Goal: Task Accomplishment & Management: Manage account settings

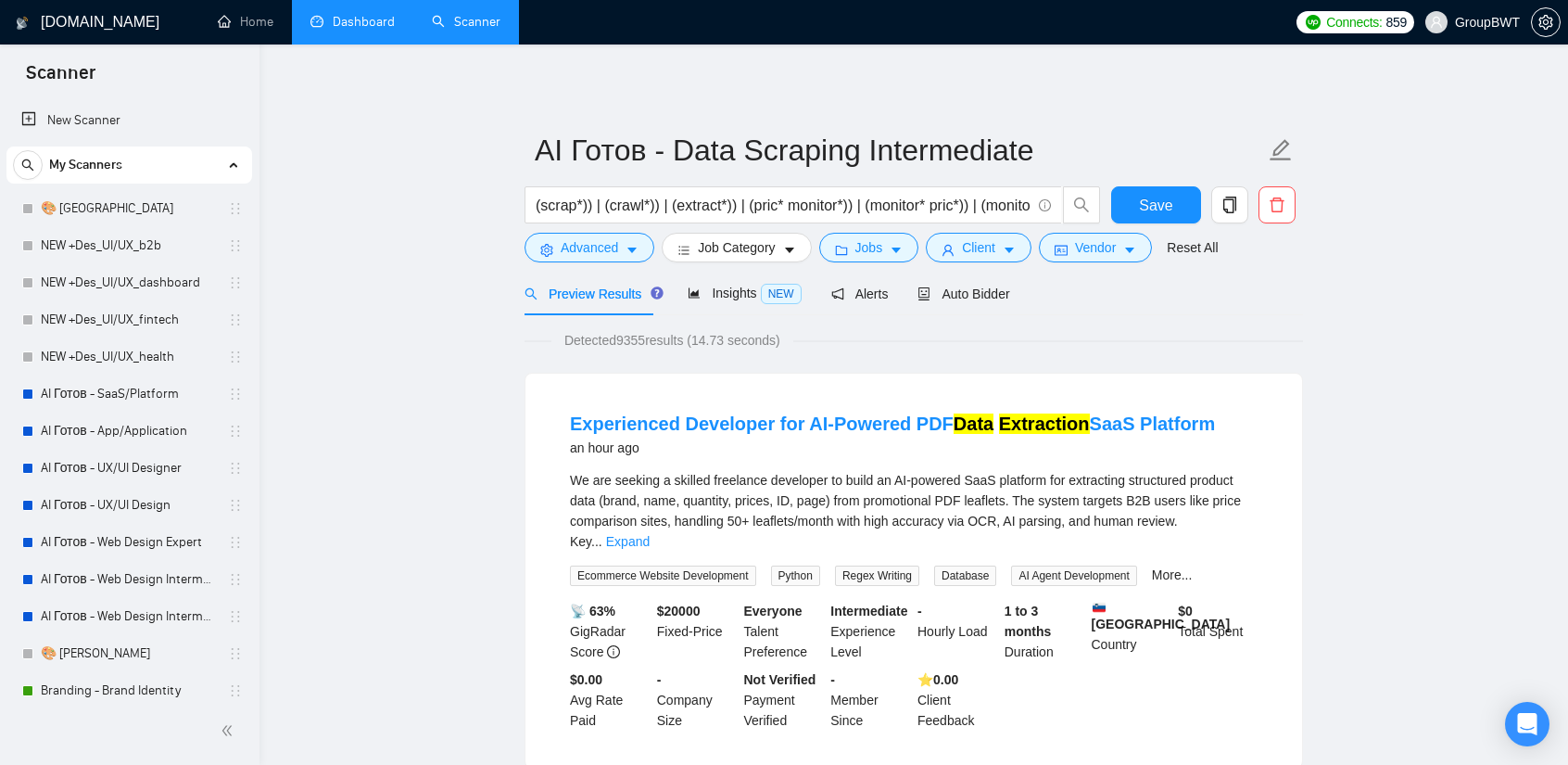
scroll to position [649, 0]
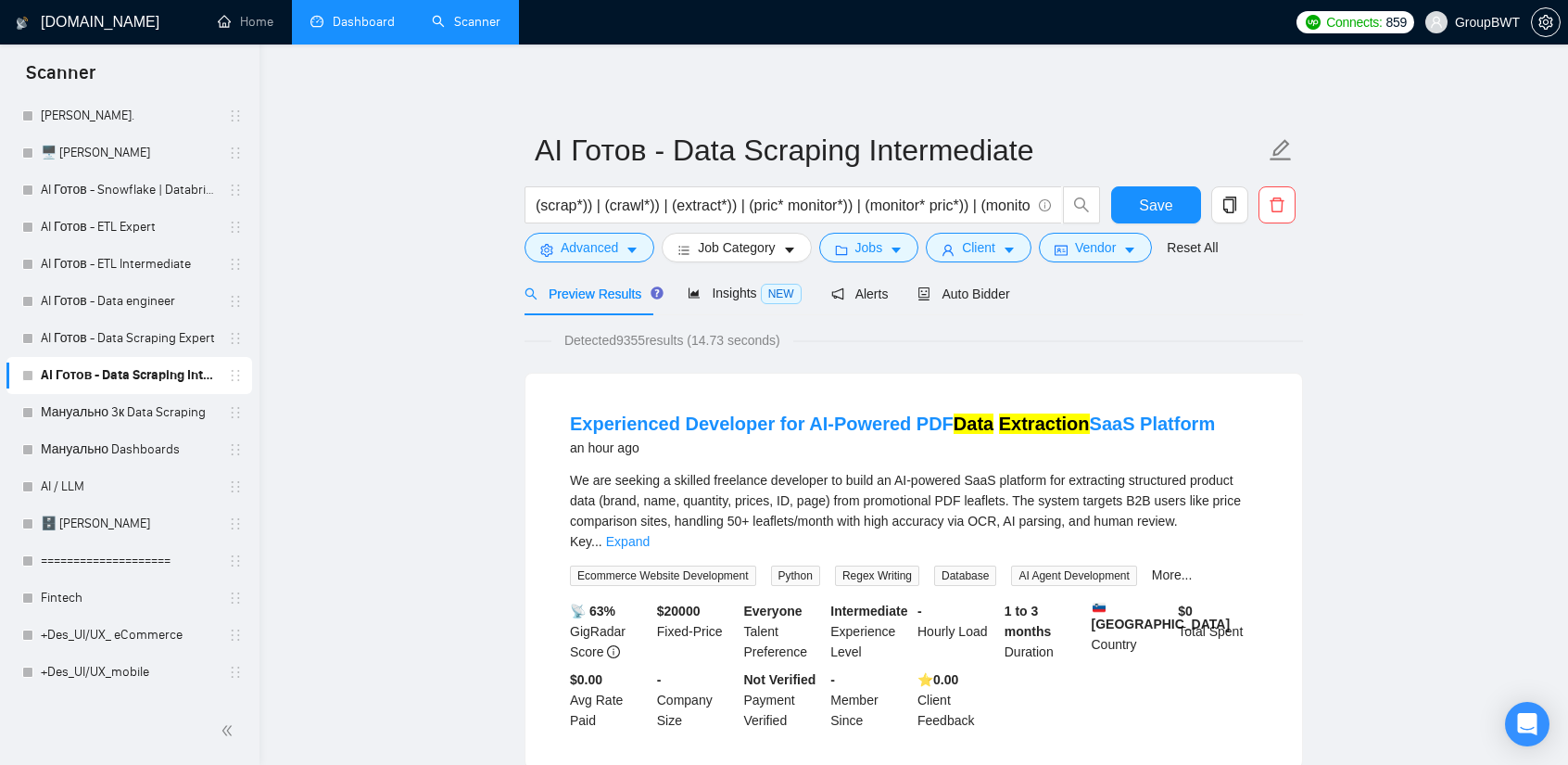
click at [352, 26] on link "Dashboard" at bounding box center [352, 22] width 84 height 16
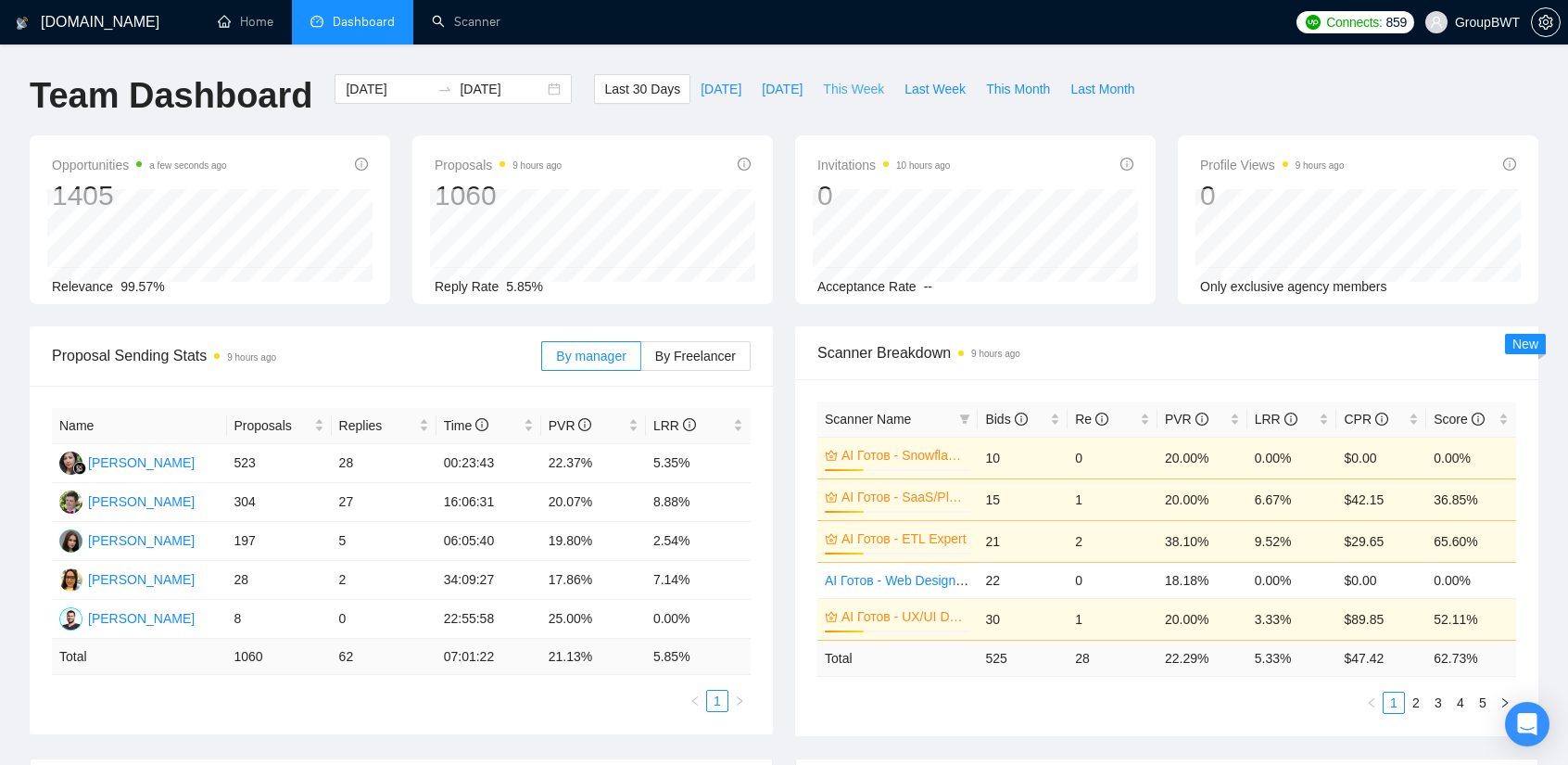
click at [823, 90] on span "This Week" at bounding box center [853, 89] width 62 height 21
type input "[DATE]"
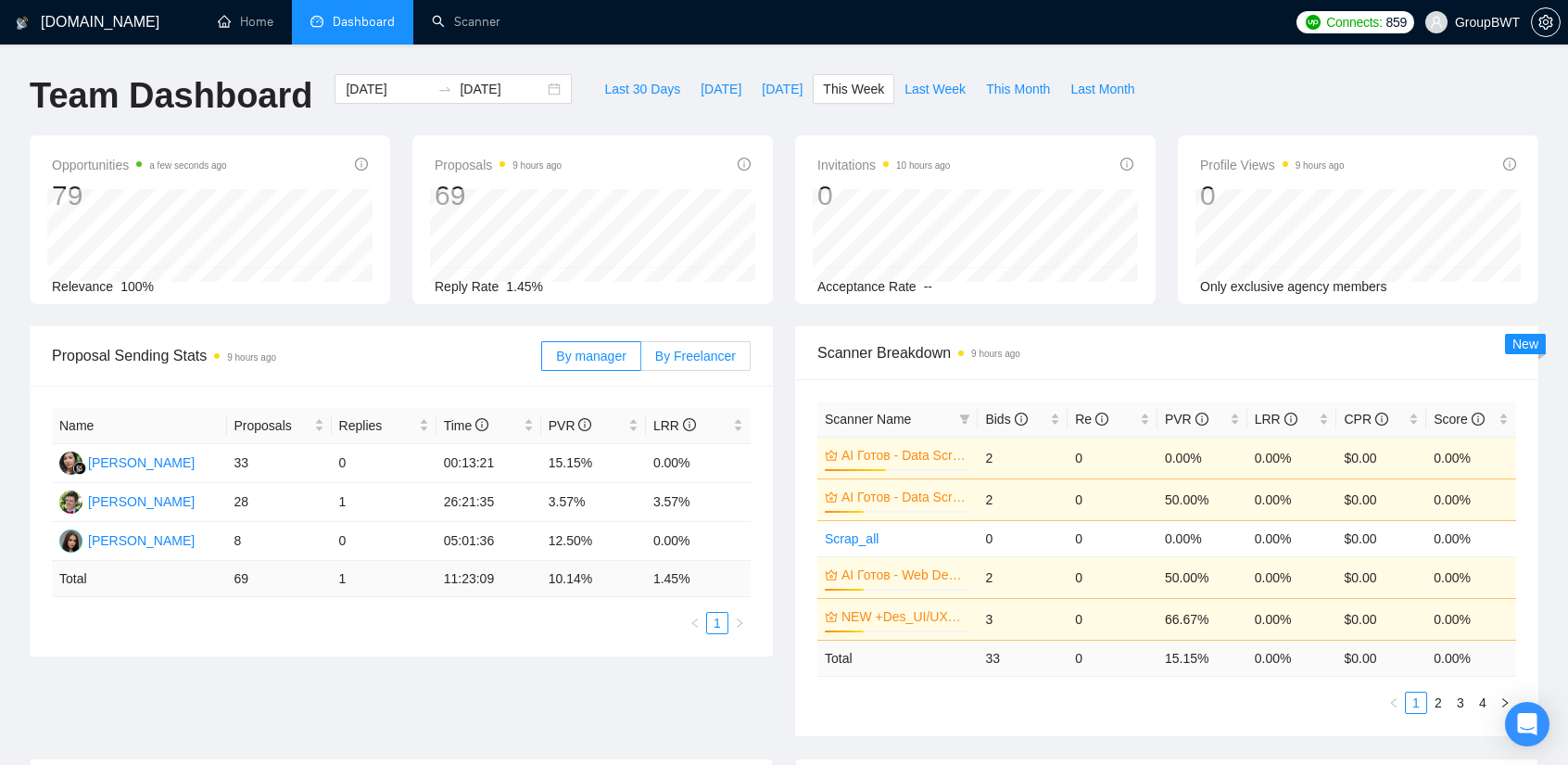
click at [725, 359] on span "By Freelancer" at bounding box center [695, 355] width 80 height 15
click at [642, 361] on input "By Freelancer" at bounding box center [642, 361] width 0 height 0
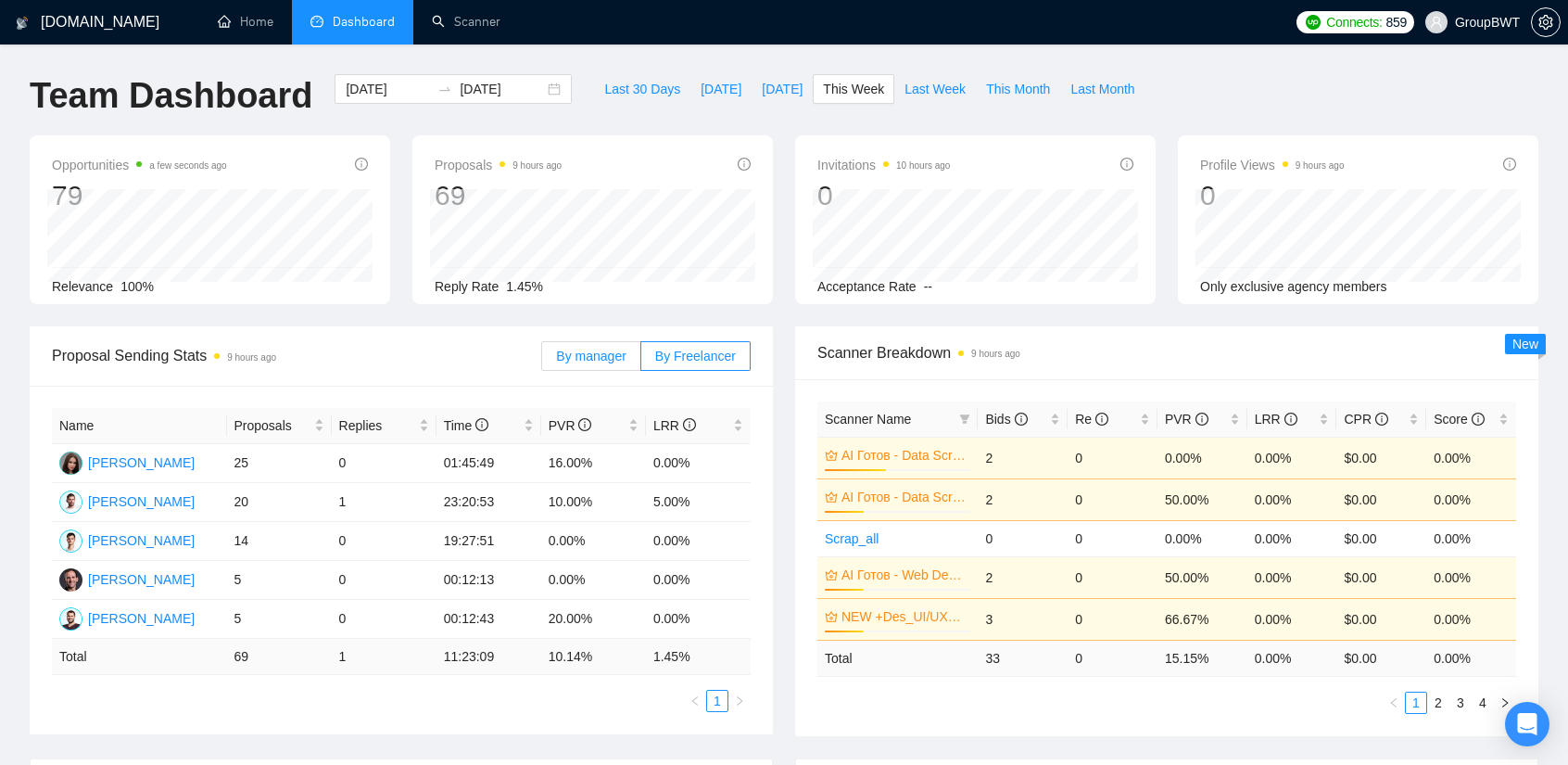
click at [623, 348] on span "By manager" at bounding box center [590, 355] width 69 height 15
click at [542, 361] on input "By manager" at bounding box center [542, 361] width 0 height 0
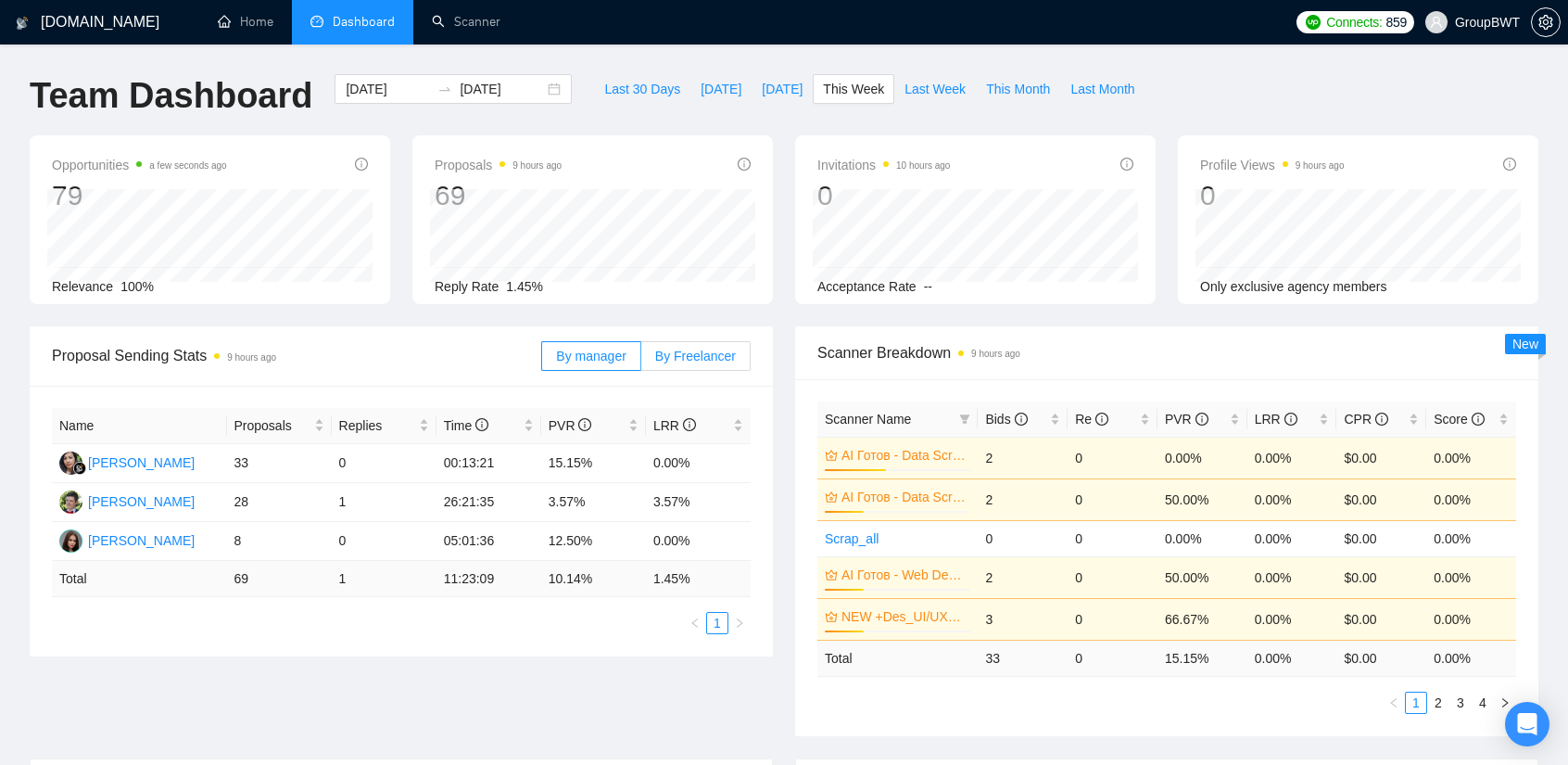
click at [693, 357] on span "By Freelancer" at bounding box center [695, 355] width 80 height 15
click at [642, 361] on input "By Freelancer" at bounding box center [642, 361] width 0 height 0
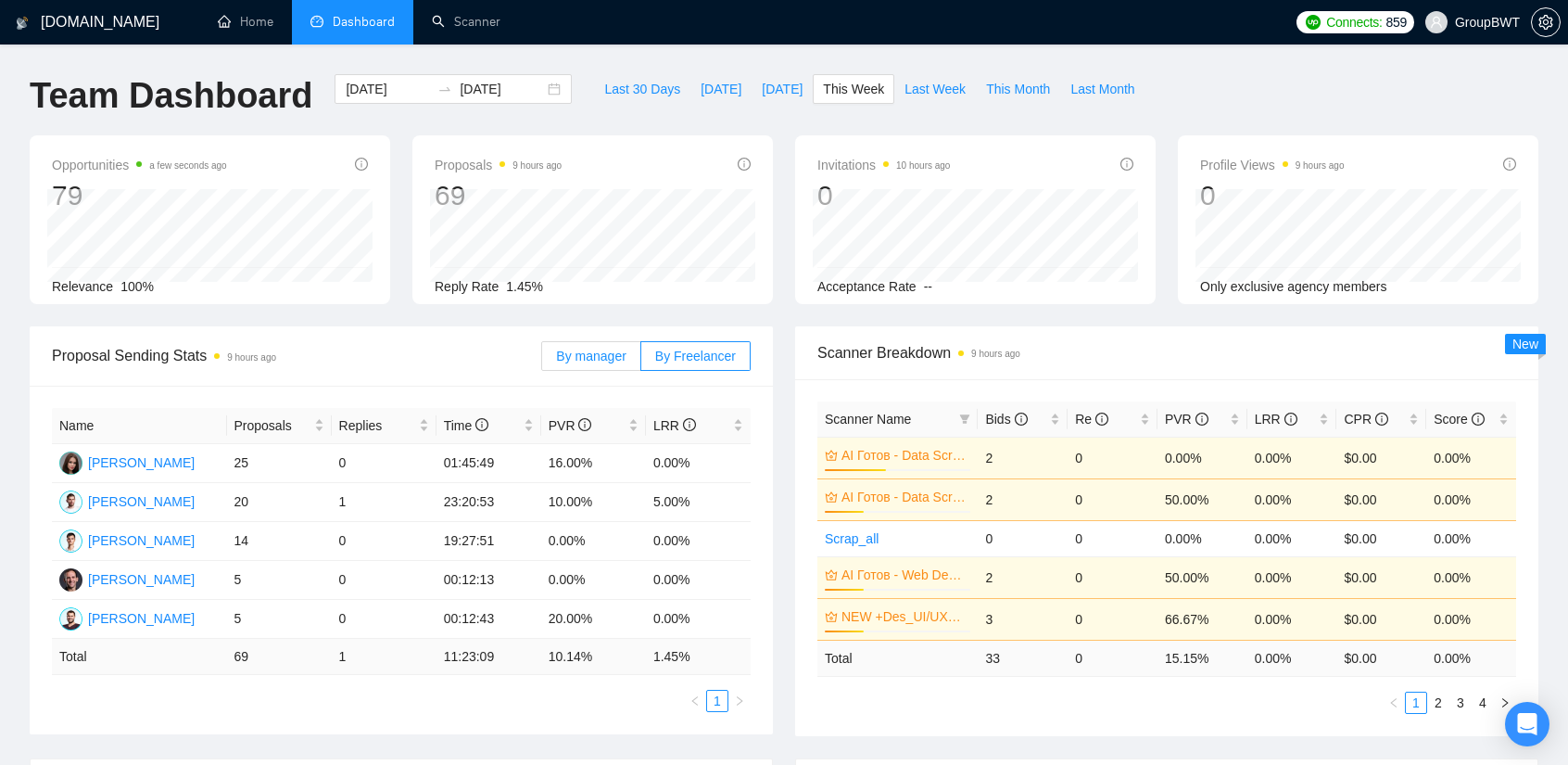
click at [591, 368] on label "By manager" at bounding box center [590, 356] width 99 height 29
click at [542, 361] on input "By manager" at bounding box center [542, 361] width 0 height 0
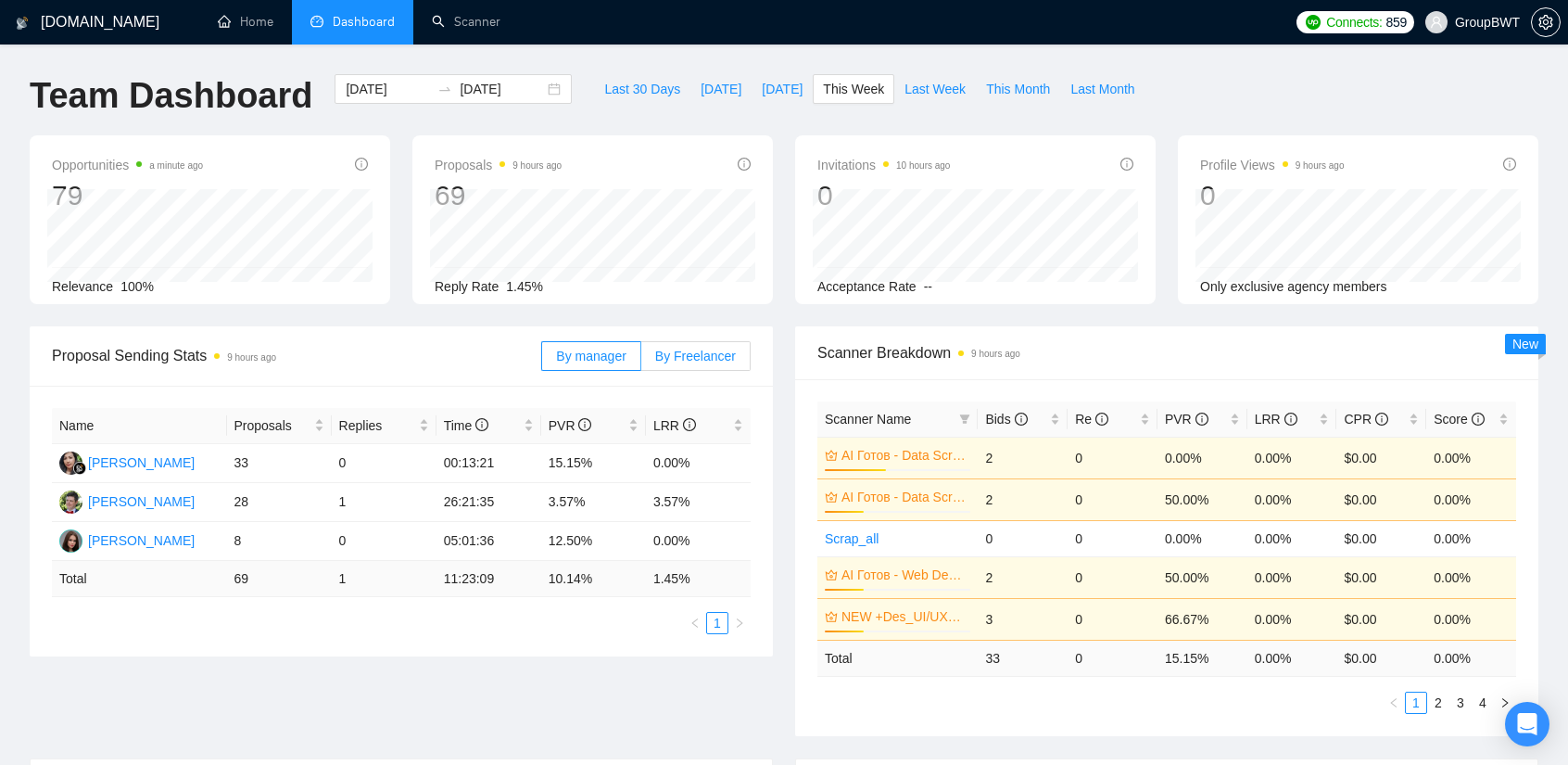
click at [686, 351] on span "By Freelancer" at bounding box center [695, 355] width 80 height 15
click at [642, 361] on input "By Freelancer" at bounding box center [642, 361] width 0 height 0
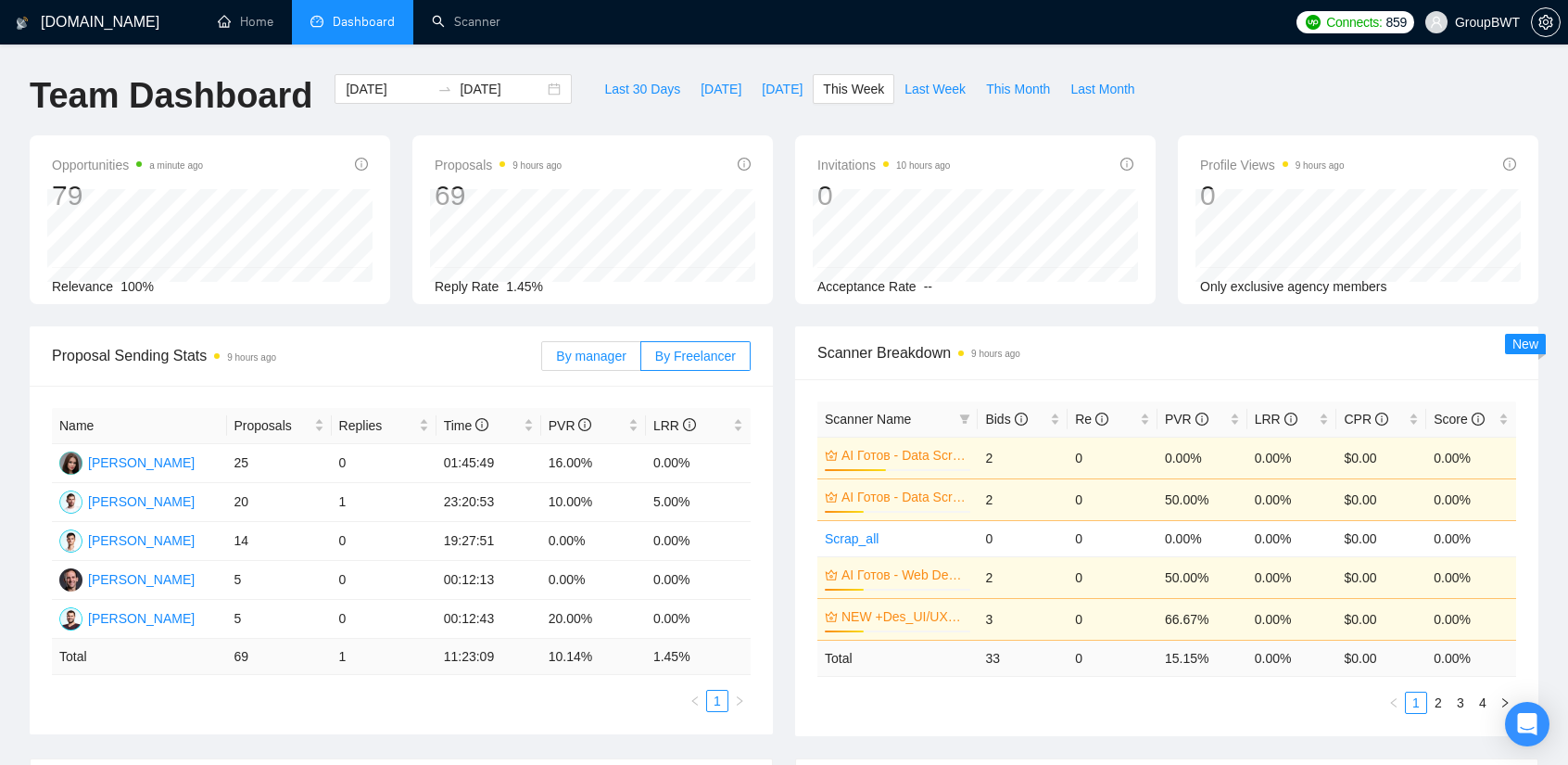
click at [609, 353] on span "By manager" at bounding box center [590, 355] width 69 height 15
click at [542, 361] on input "By manager" at bounding box center [542, 361] width 0 height 0
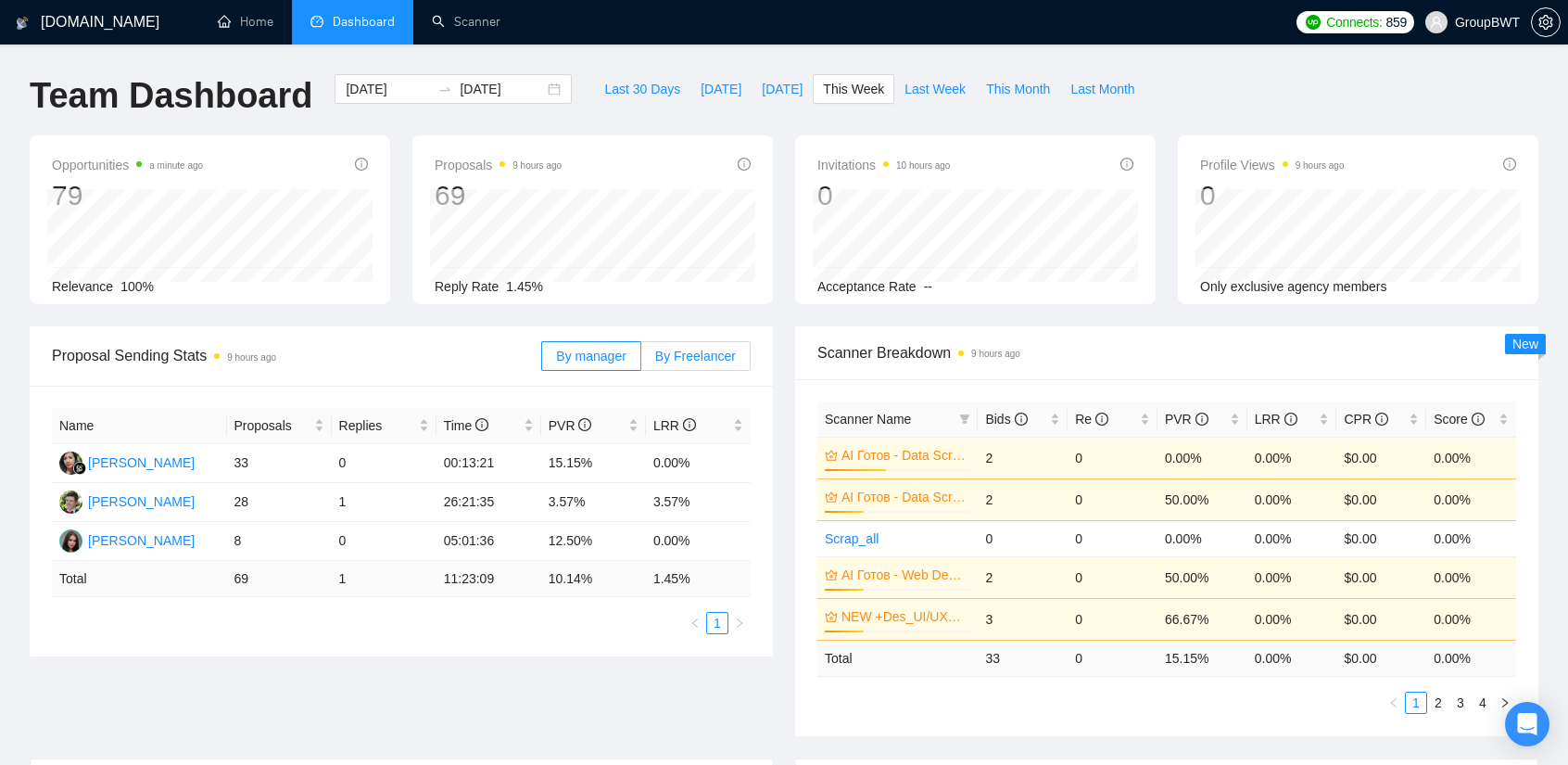
click at [694, 359] on span "By Freelancer" at bounding box center [695, 355] width 80 height 15
click at [642, 361] on input "By Freelancer" at bounding box center [642, 361] width 0 height 0
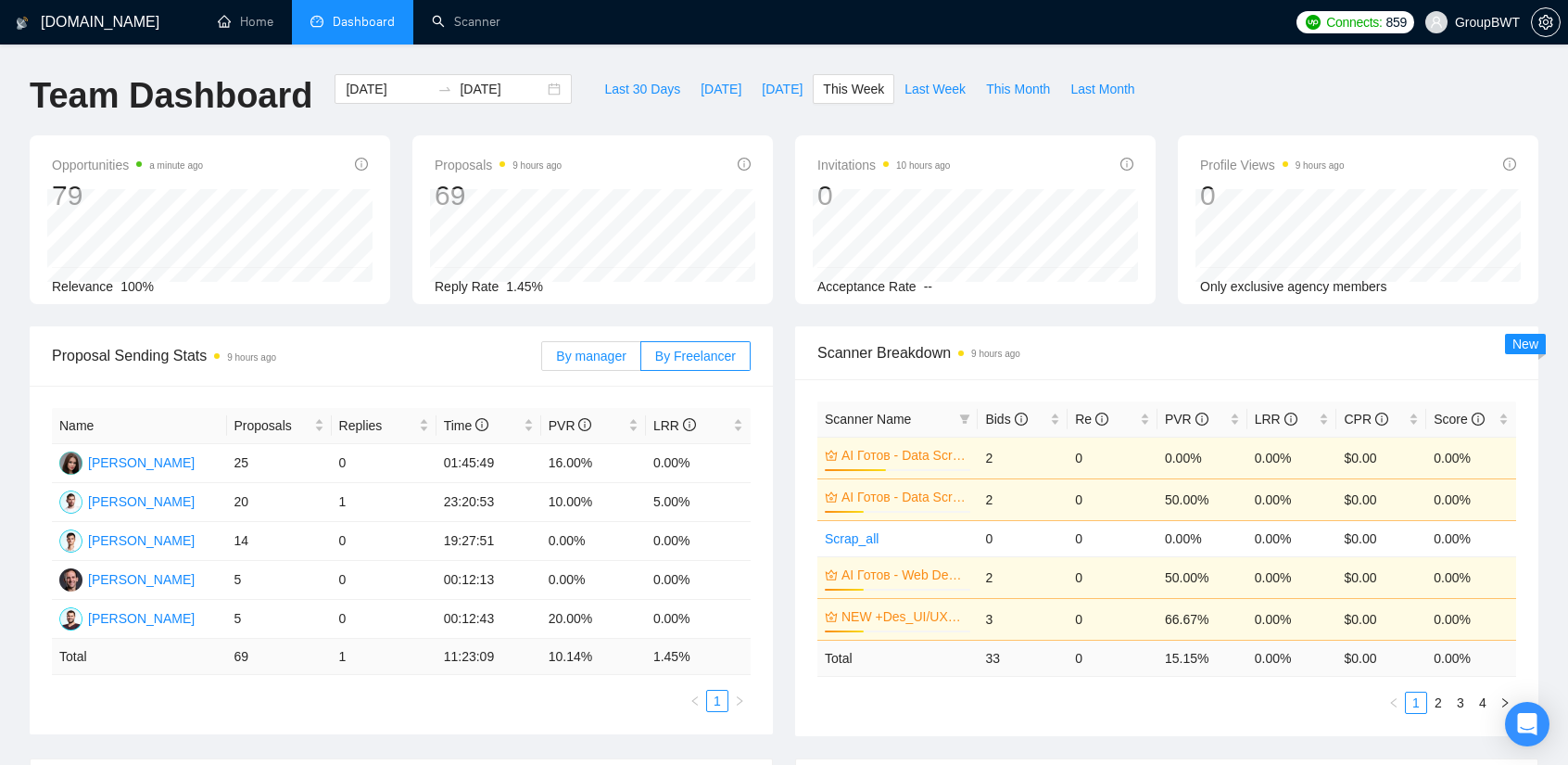
click at [635, 351] on label "By manager" at bounding box center [590, 356] width 99 height 29
click at [542, 361] on input "By manager" at bounding box center [542, 361] width 0 height 0
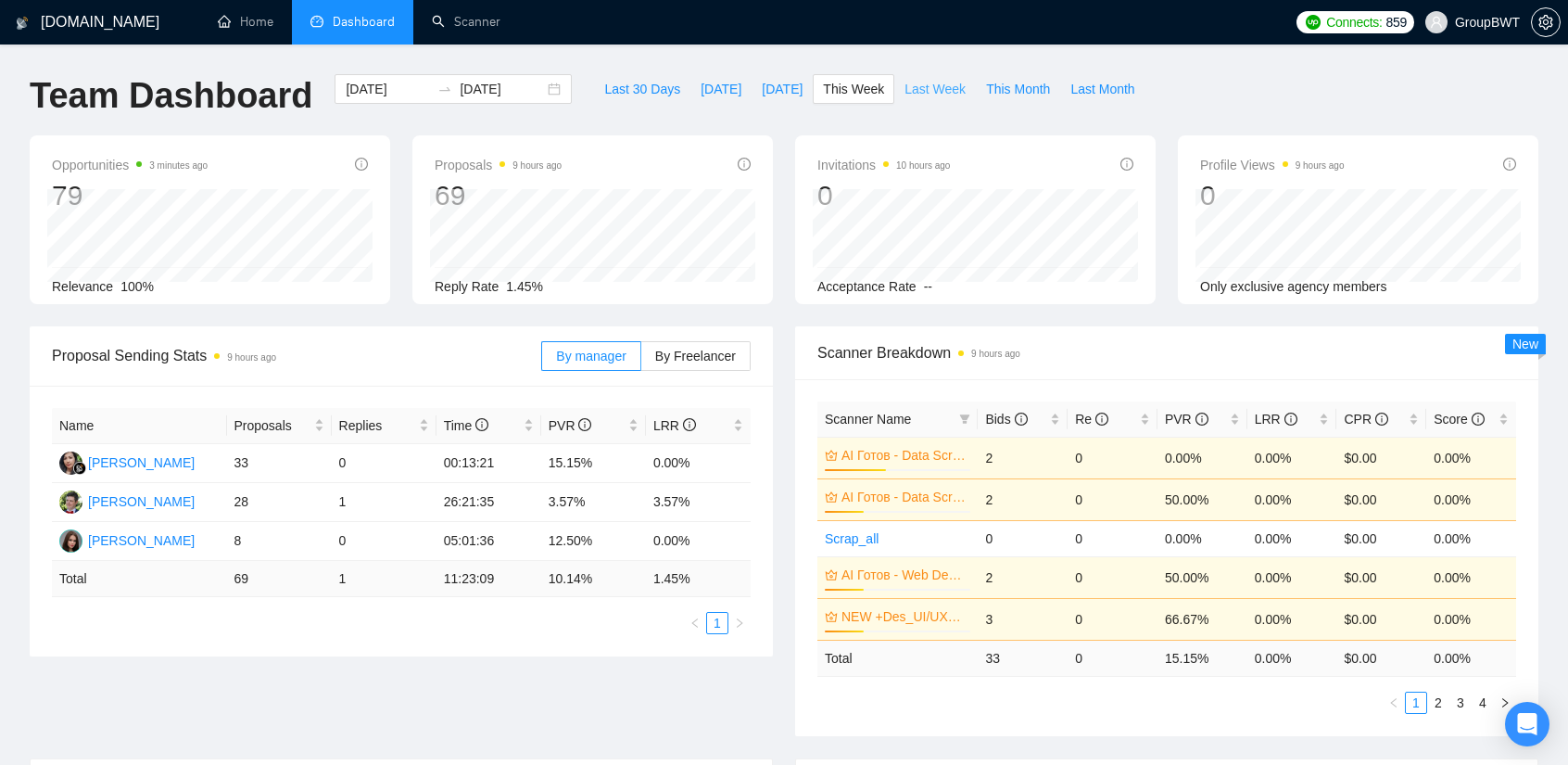
click at [905, 91] on span "Last Week" at bounding box center [935, 89] width 62 height 21
type input "[DATE]"
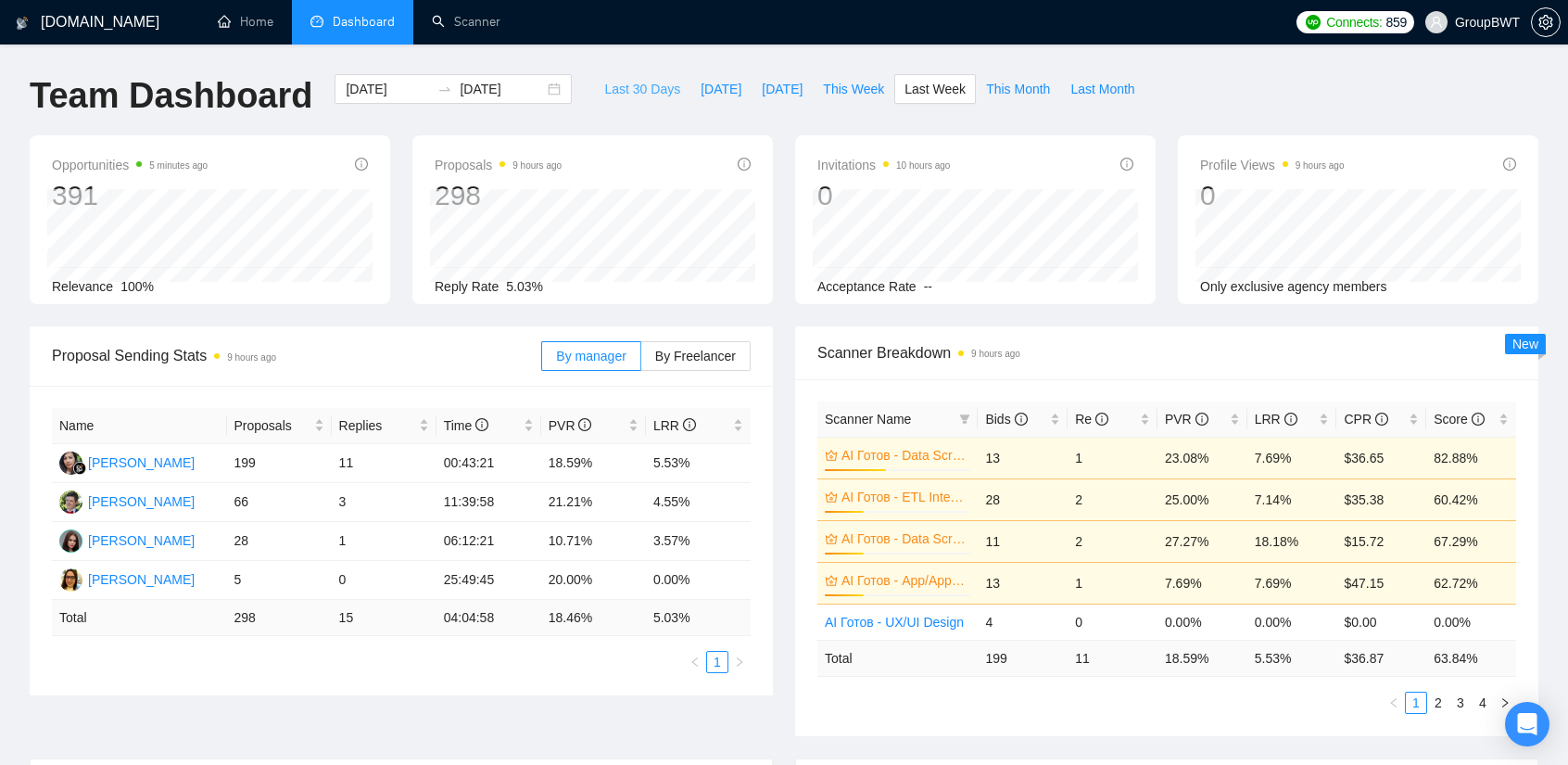
click at [632, 85] on span "Last 30 Days" at bounding box center [643, 89] width 76 height 21
type input "[DATE]"
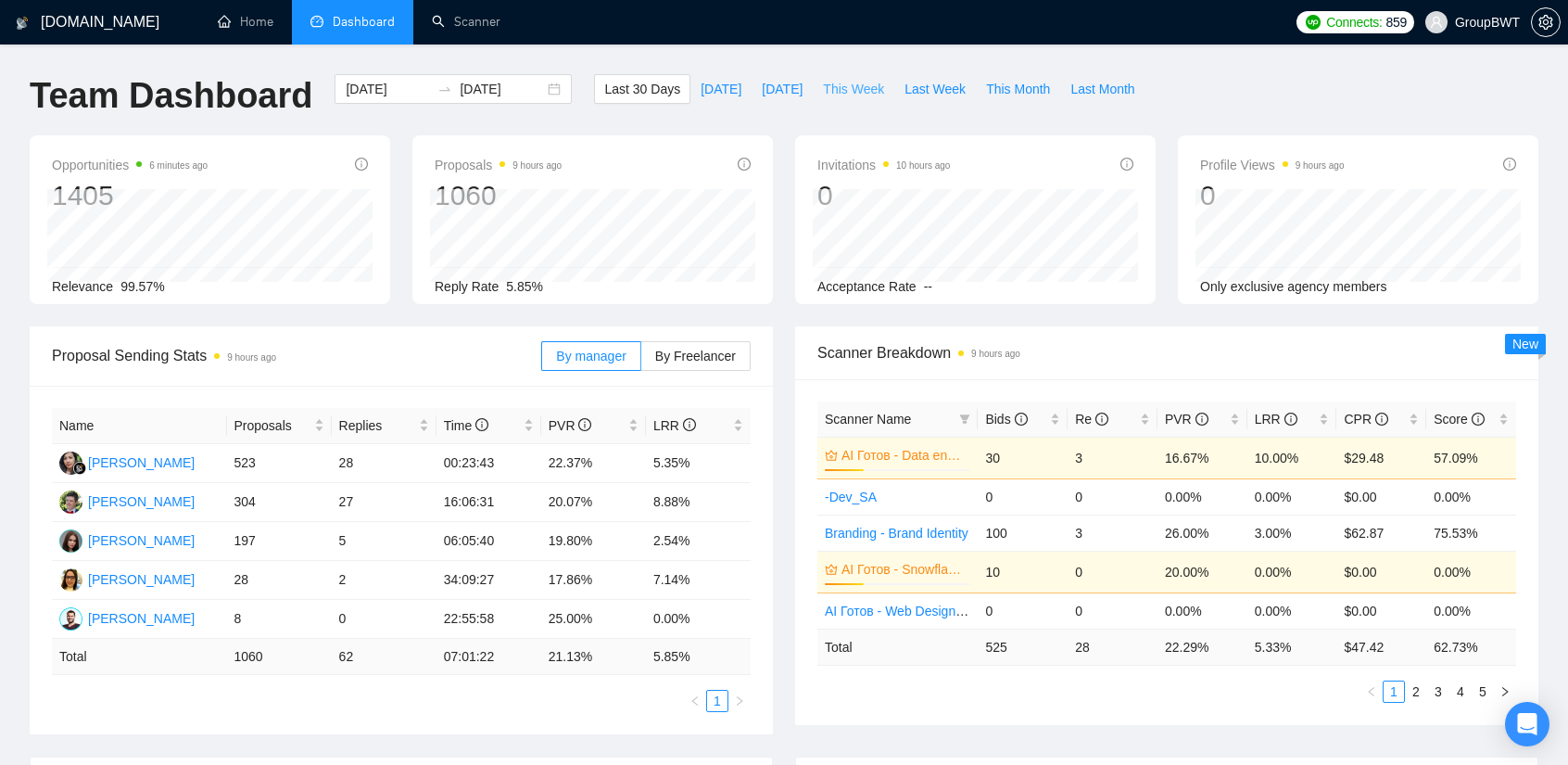
click at [857, 87] on span "This Week" at bounding box center [853, 89] width 62 height 21
type input "[DATE]"
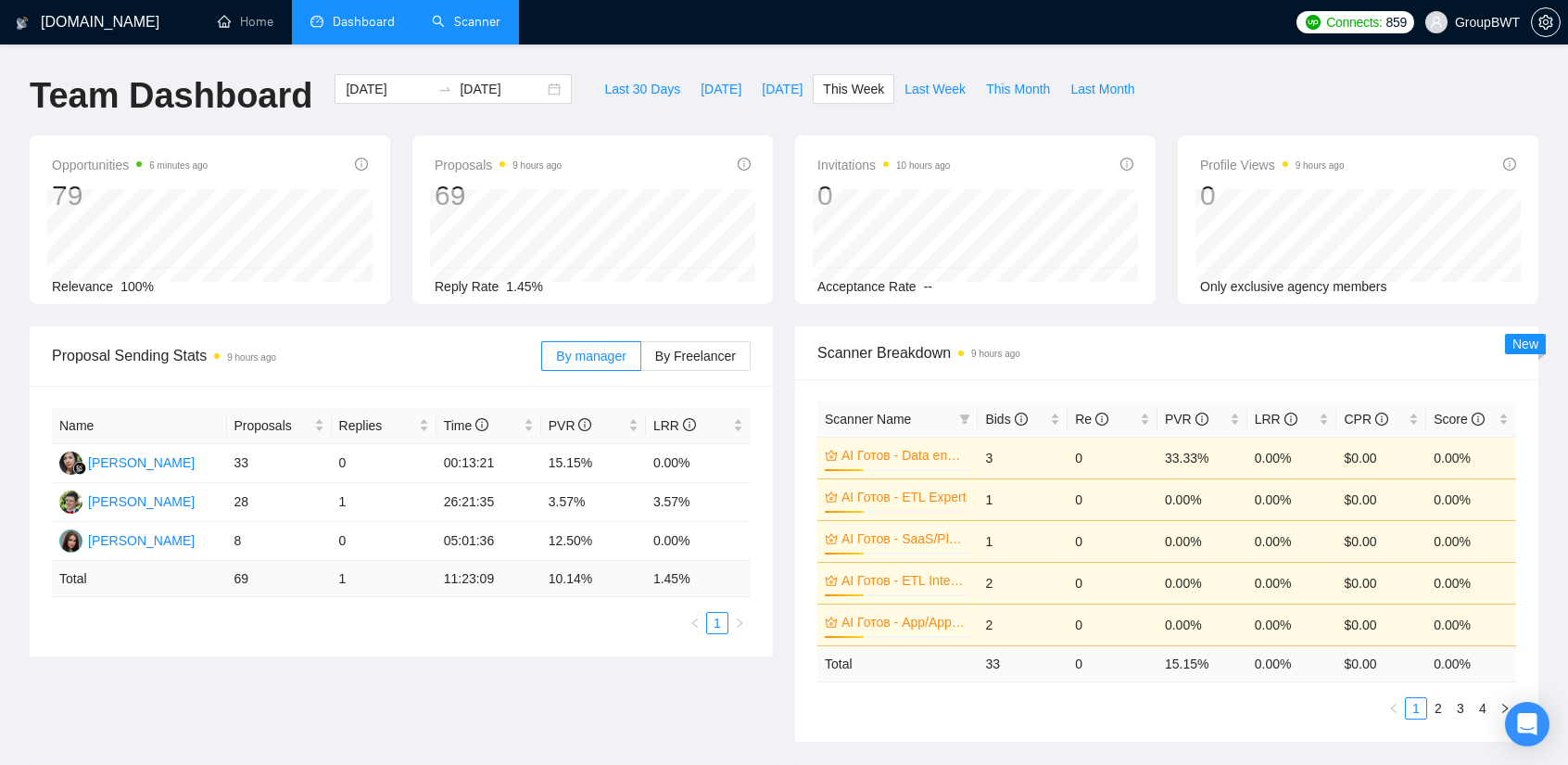
click at [491, 20] on link "Scanner" at bounding box center [467, 22] width 68 height 16
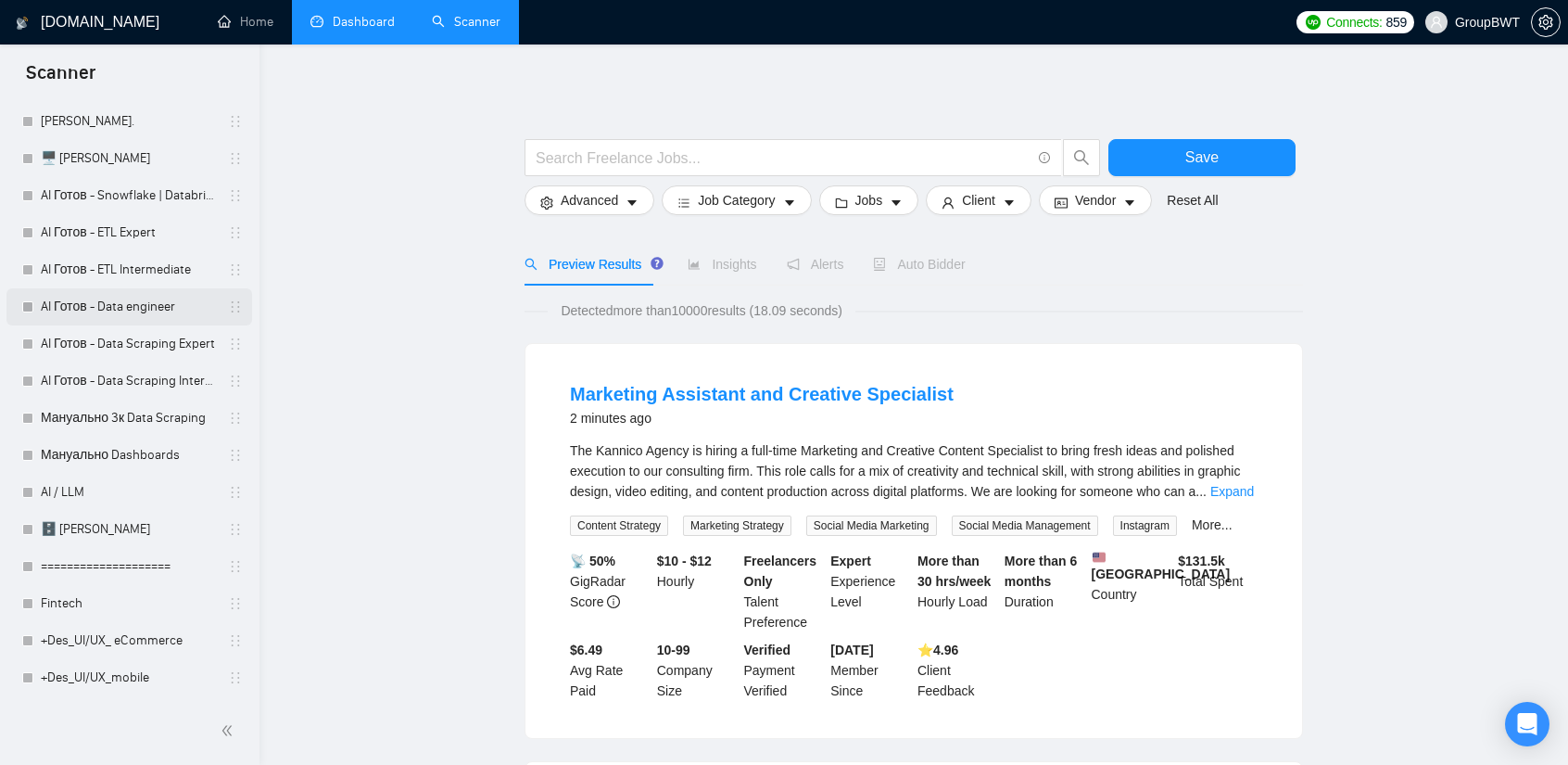
scroll to position [649, 0]
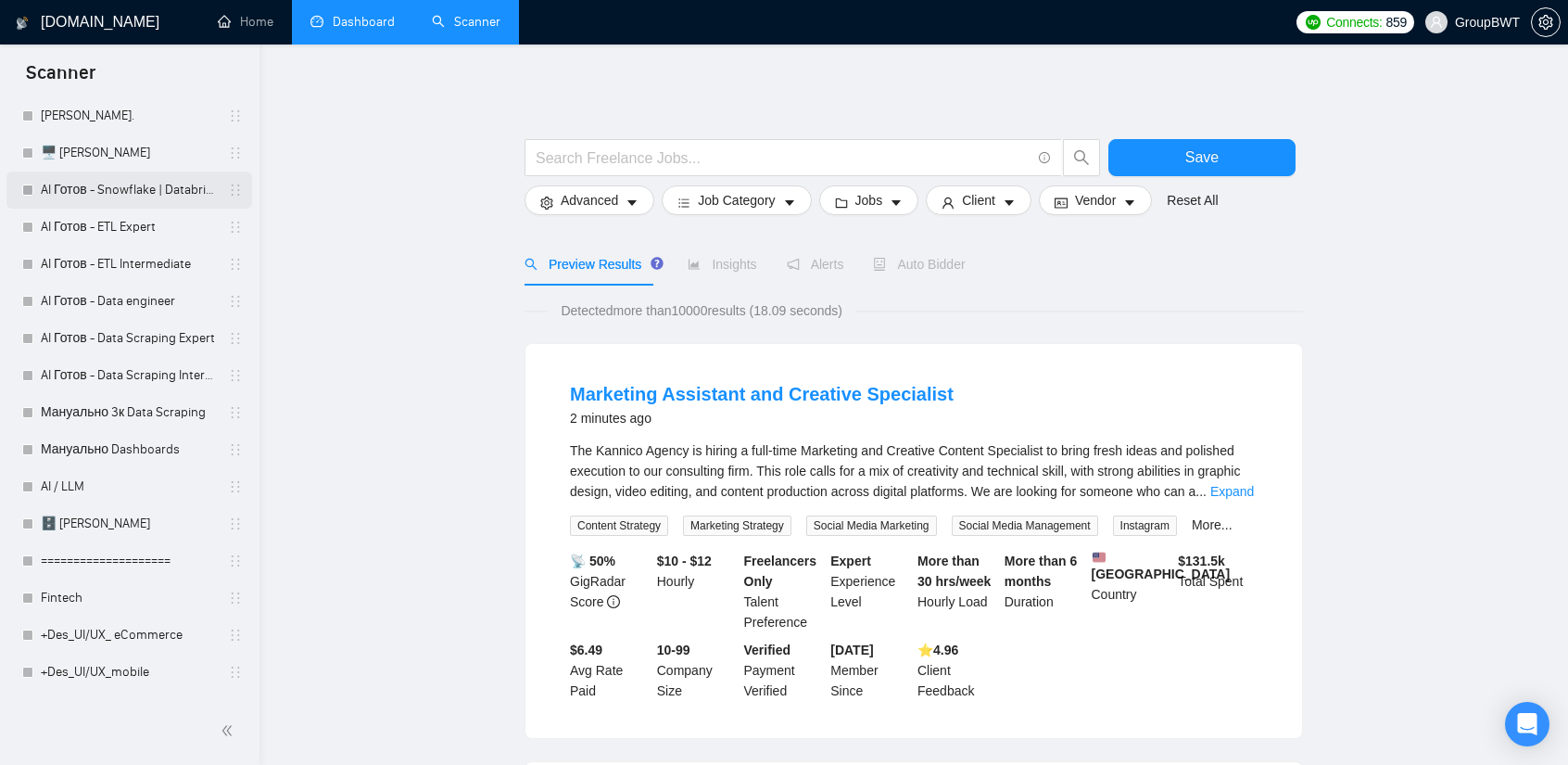
click at [152, 190] on link "AI Готов - Snowflake | Databricks" at bounding box center [129, 190] width 176 height 37
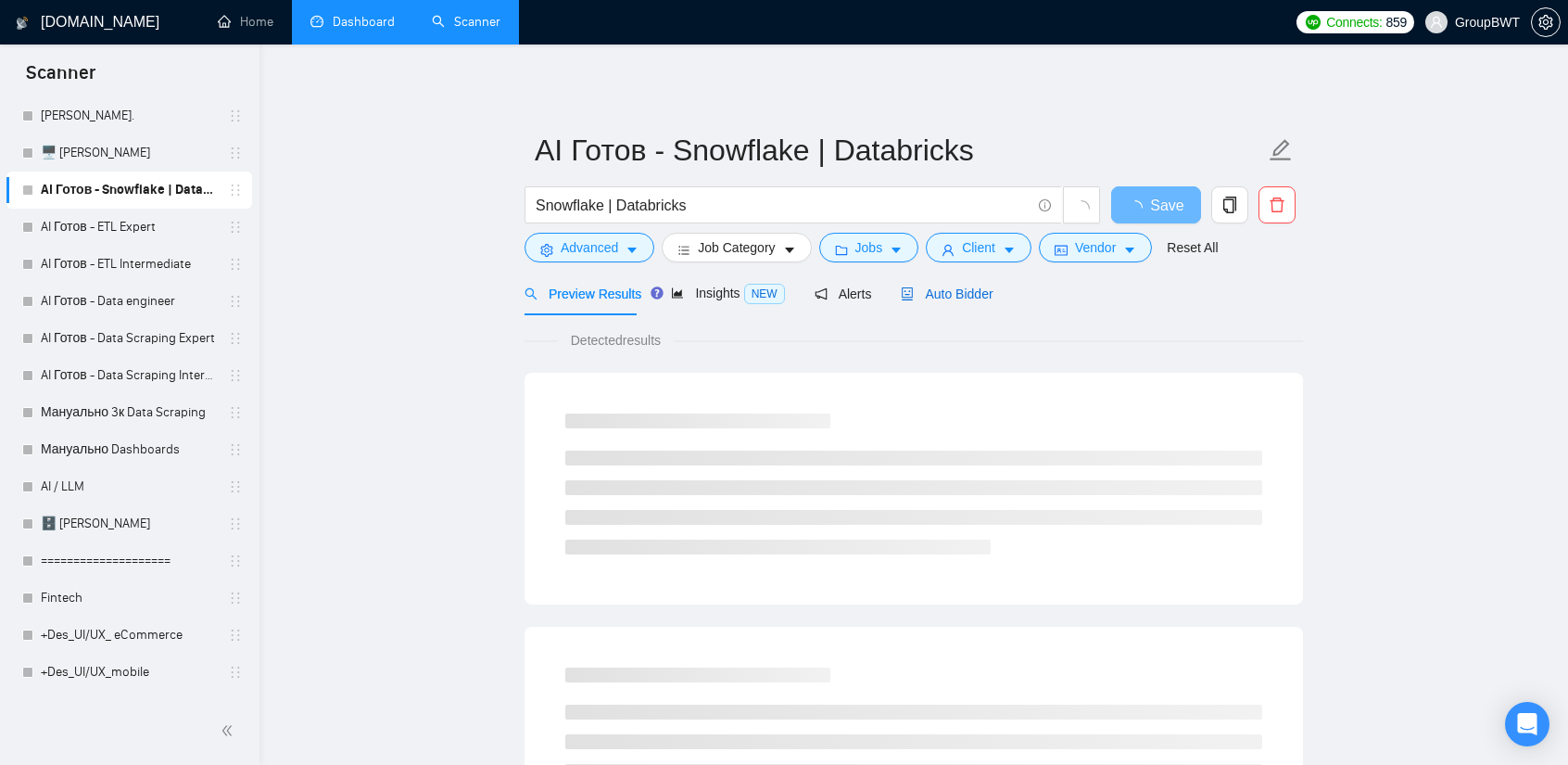
click at [944, 293] on span "Auto Bidder" at bounding box center [947, 293] width 92 height 15
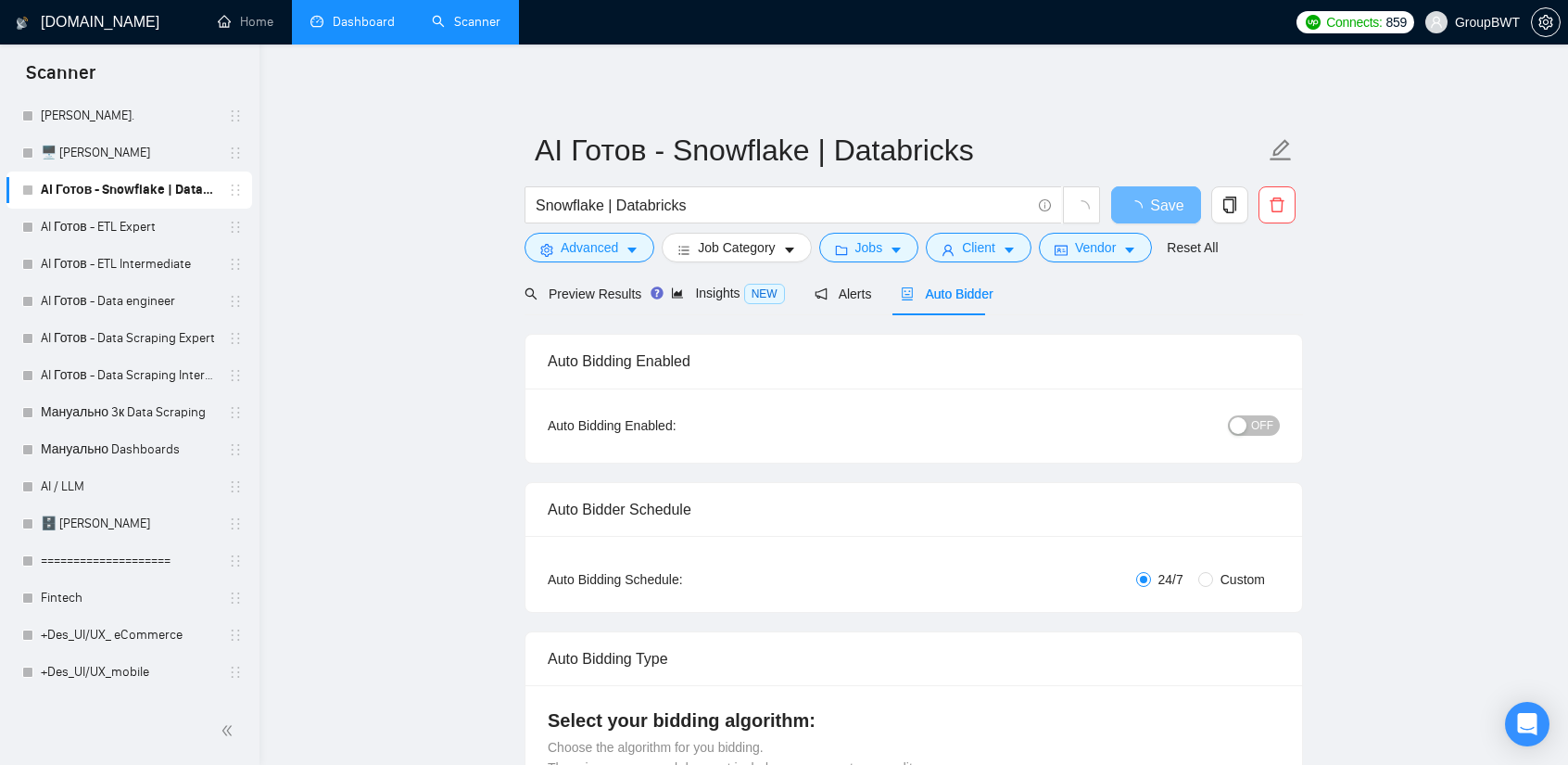
click at [1265, 429] on span "OFF" at bounding box center [1262, 425] width 22 height 21
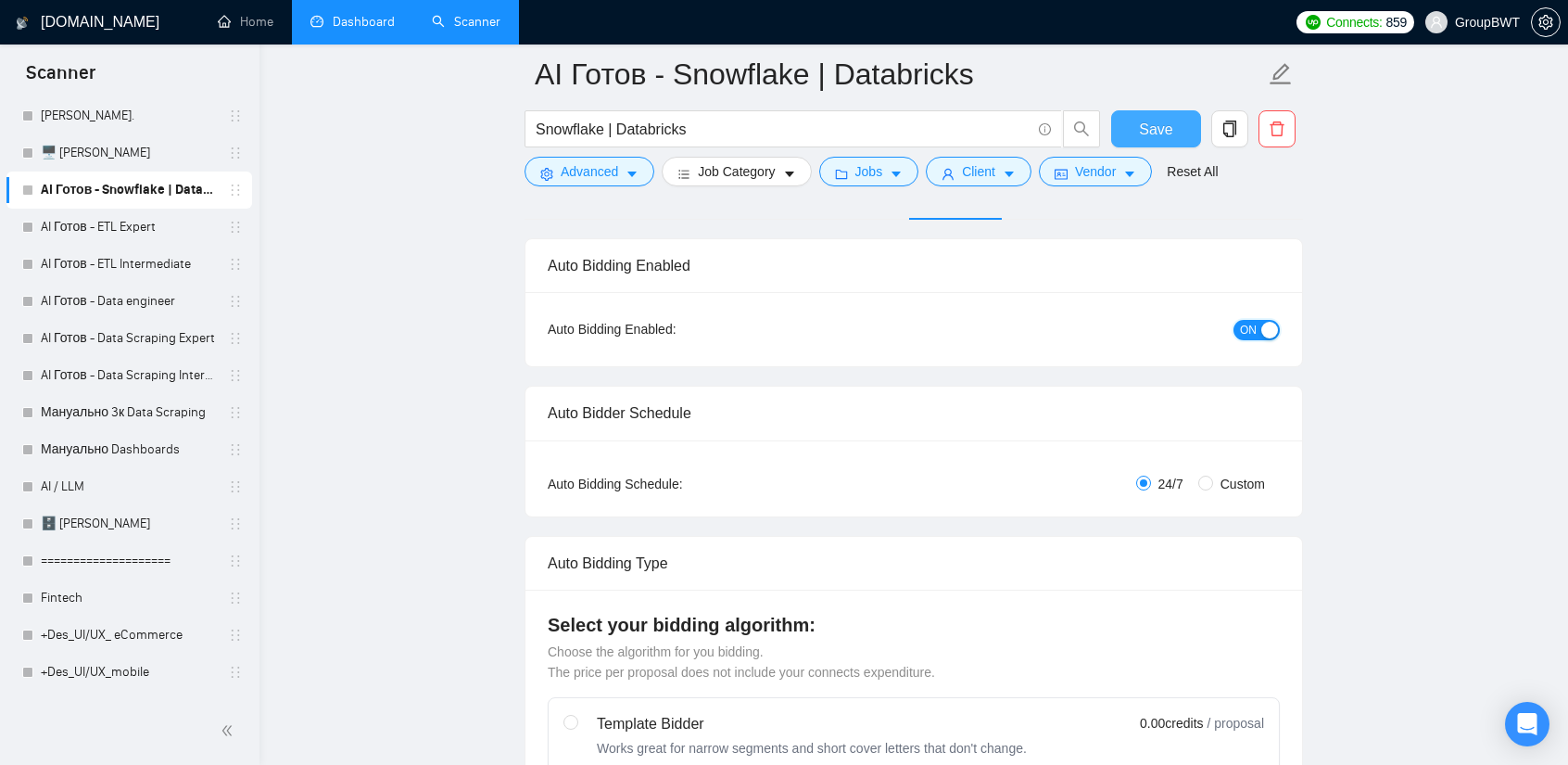
scroll to position [109, 0]
click at [1169, 140] on span "Save" at bounding box center [1155, 129] width 33 height 23
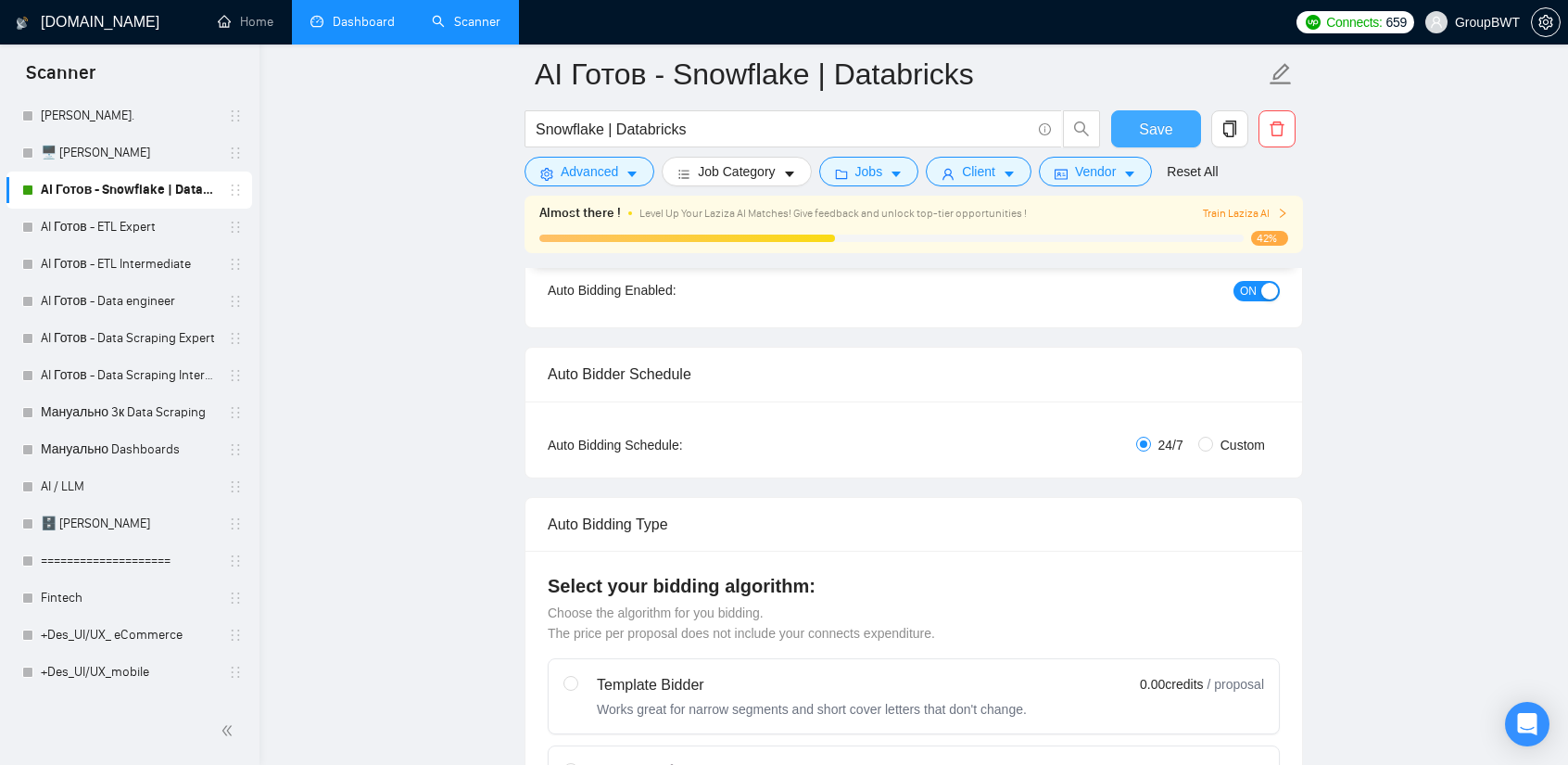
scroll to position [79, 0]
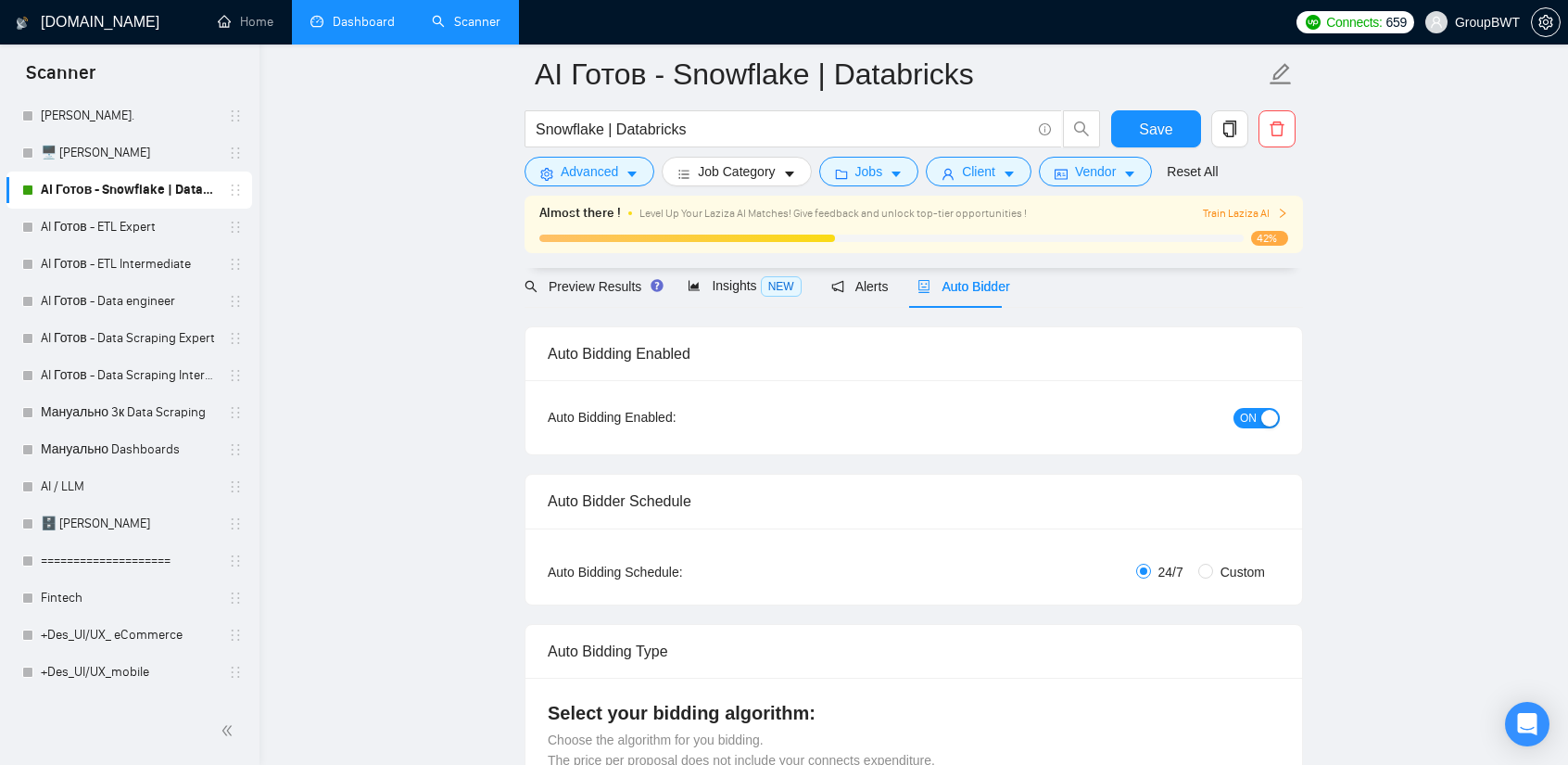
click at [136, 234] on link "AI Готов - ETL Expert" at bounding box center [129, 227] width 176 height 37
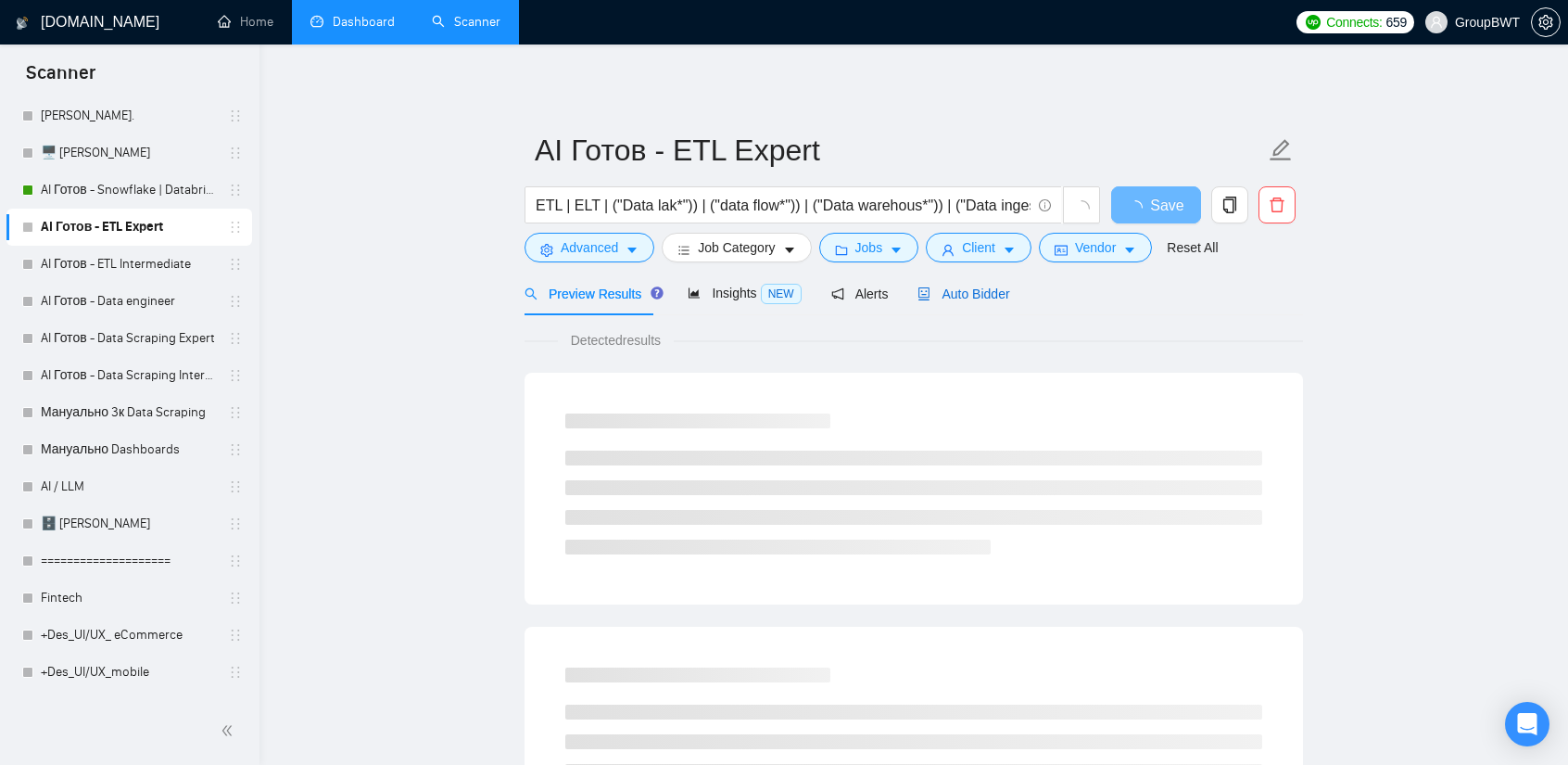
click at [984, 295] on span "Auto Bidder" at bounding box center [963, 293] width 92 height 15
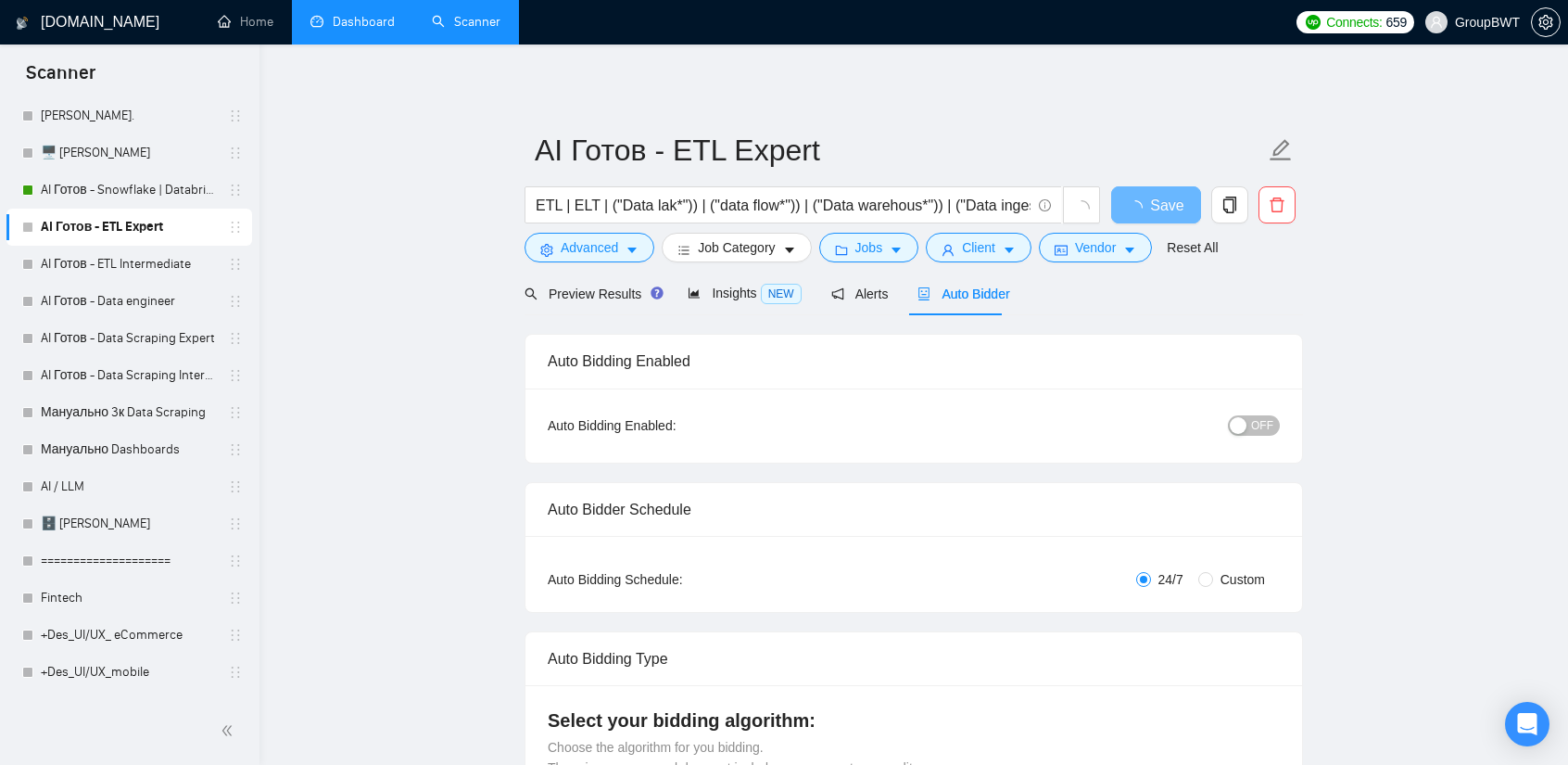
click at [1257, 422] on span "OFF" at bounding box center [1262, 425] width 22 height 21
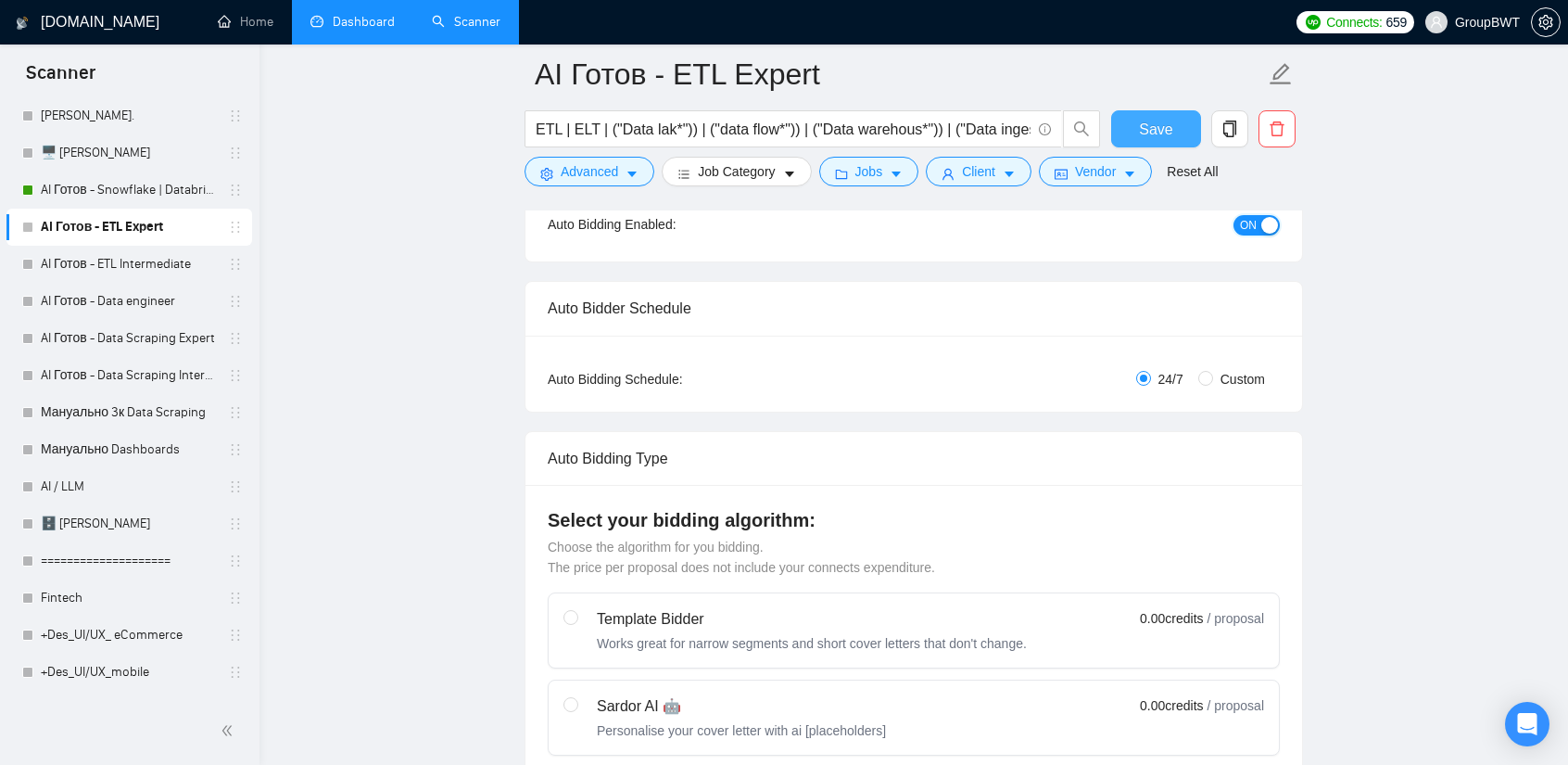
scroll to position [203, 0]
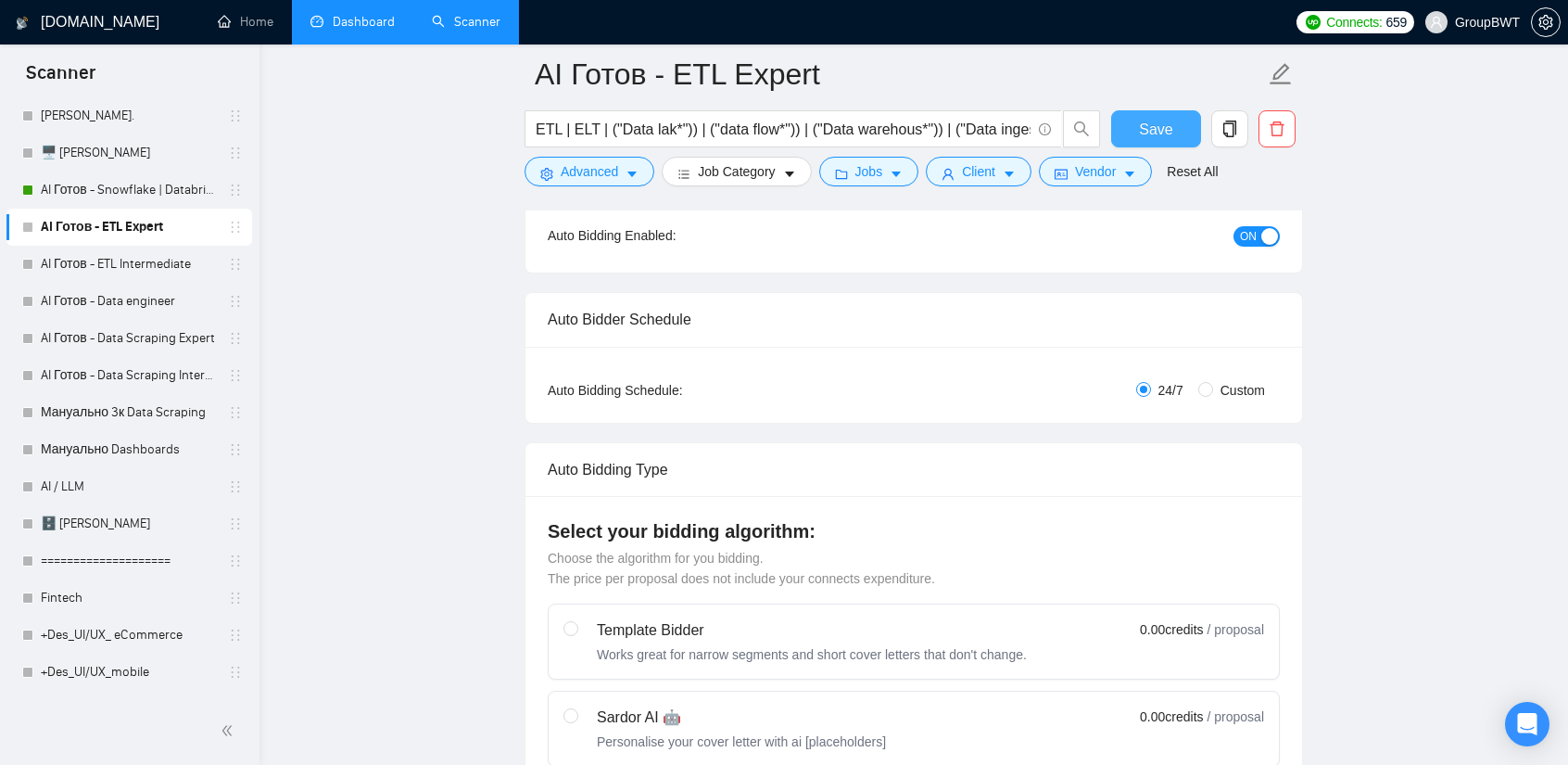
click at [1167, 132] on span "Save" at bounding box center [1155, 129] width 33 height 23
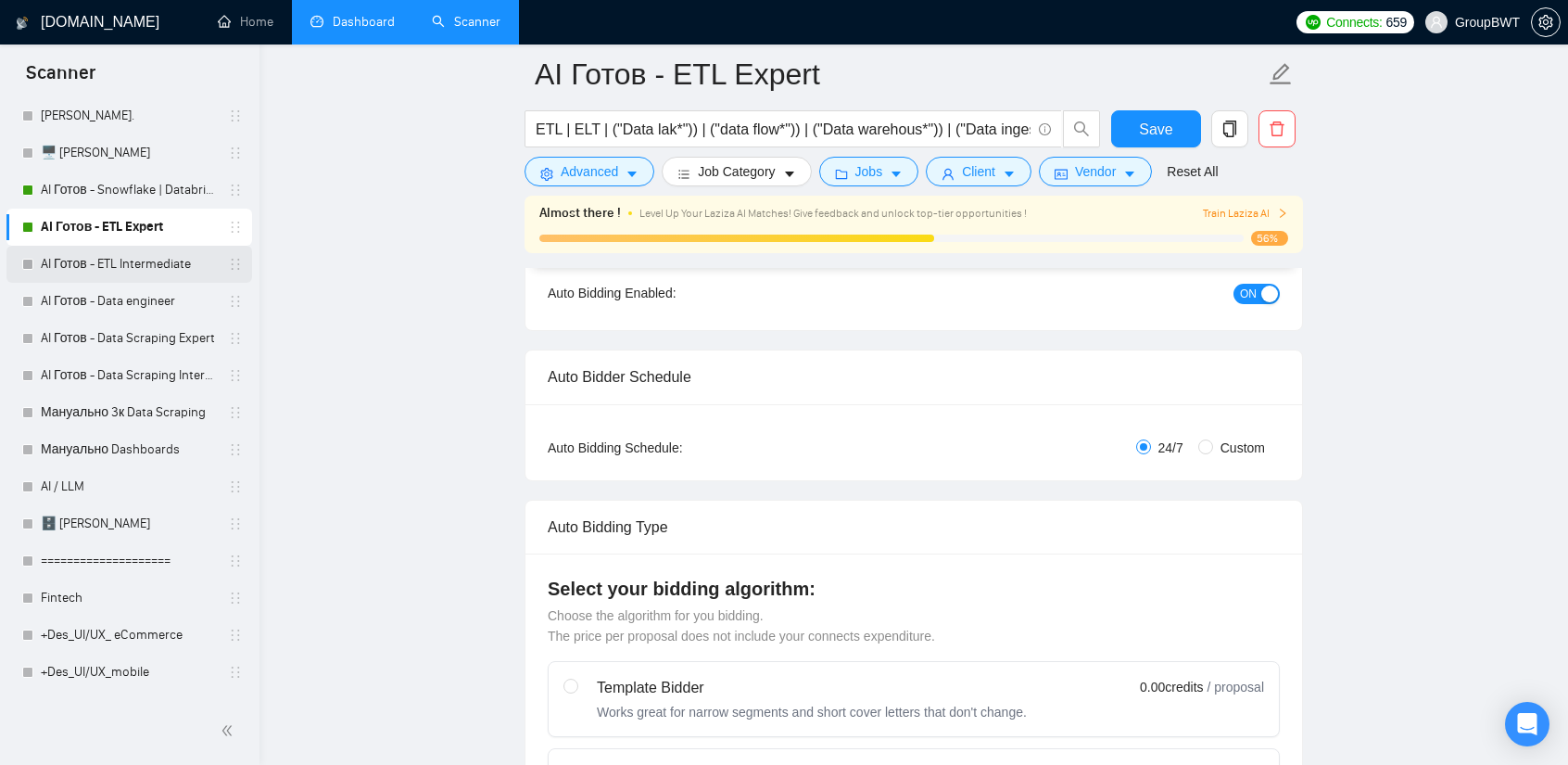
click at [78, 253] on link "AI Готов - ETL Intermediate" at bounding box center [129, 264] width 176 height 37
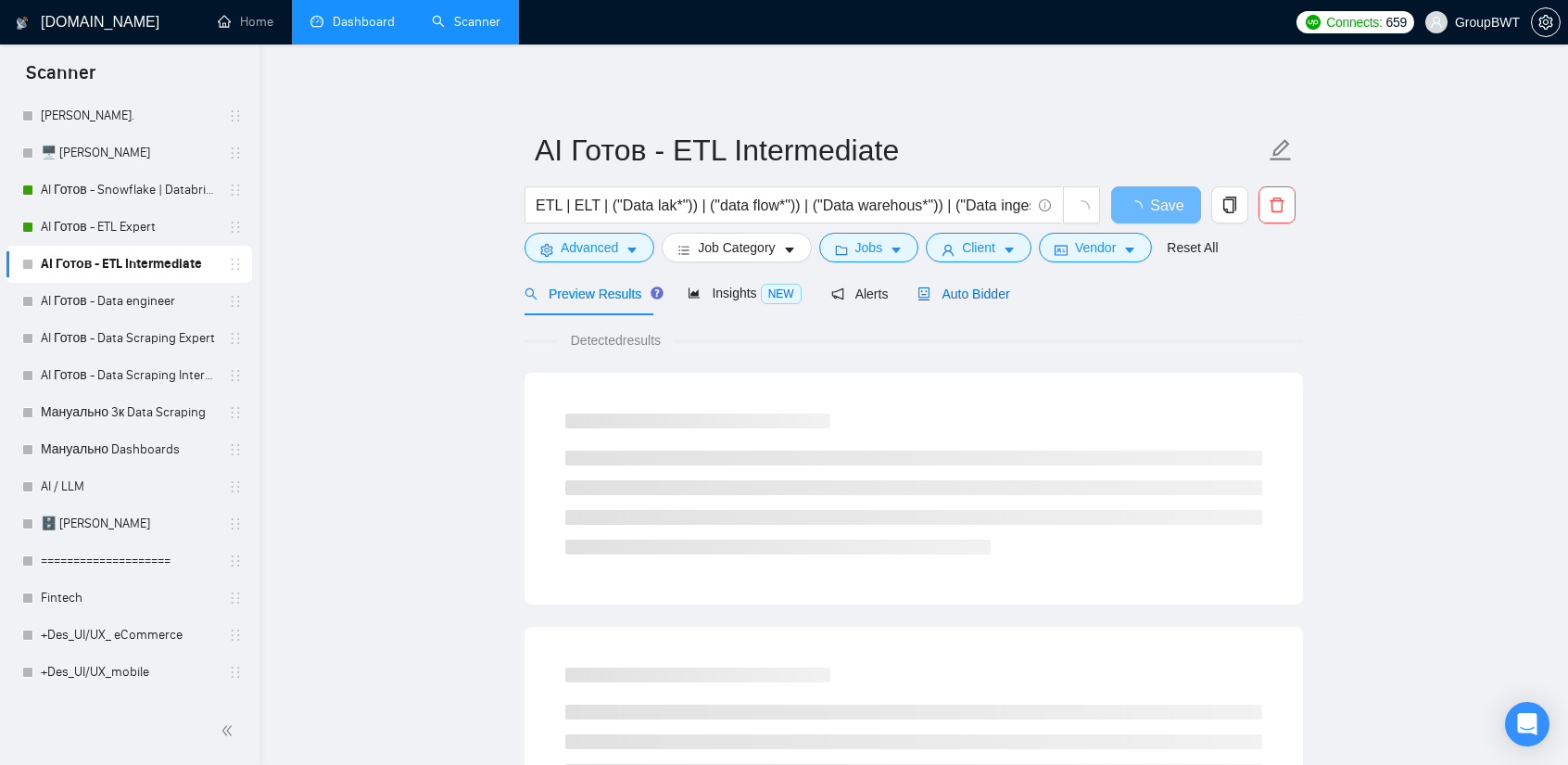
click at [942, 290] on span "Auto Bidder" at bounding box center [963, 293] width 92 height 15
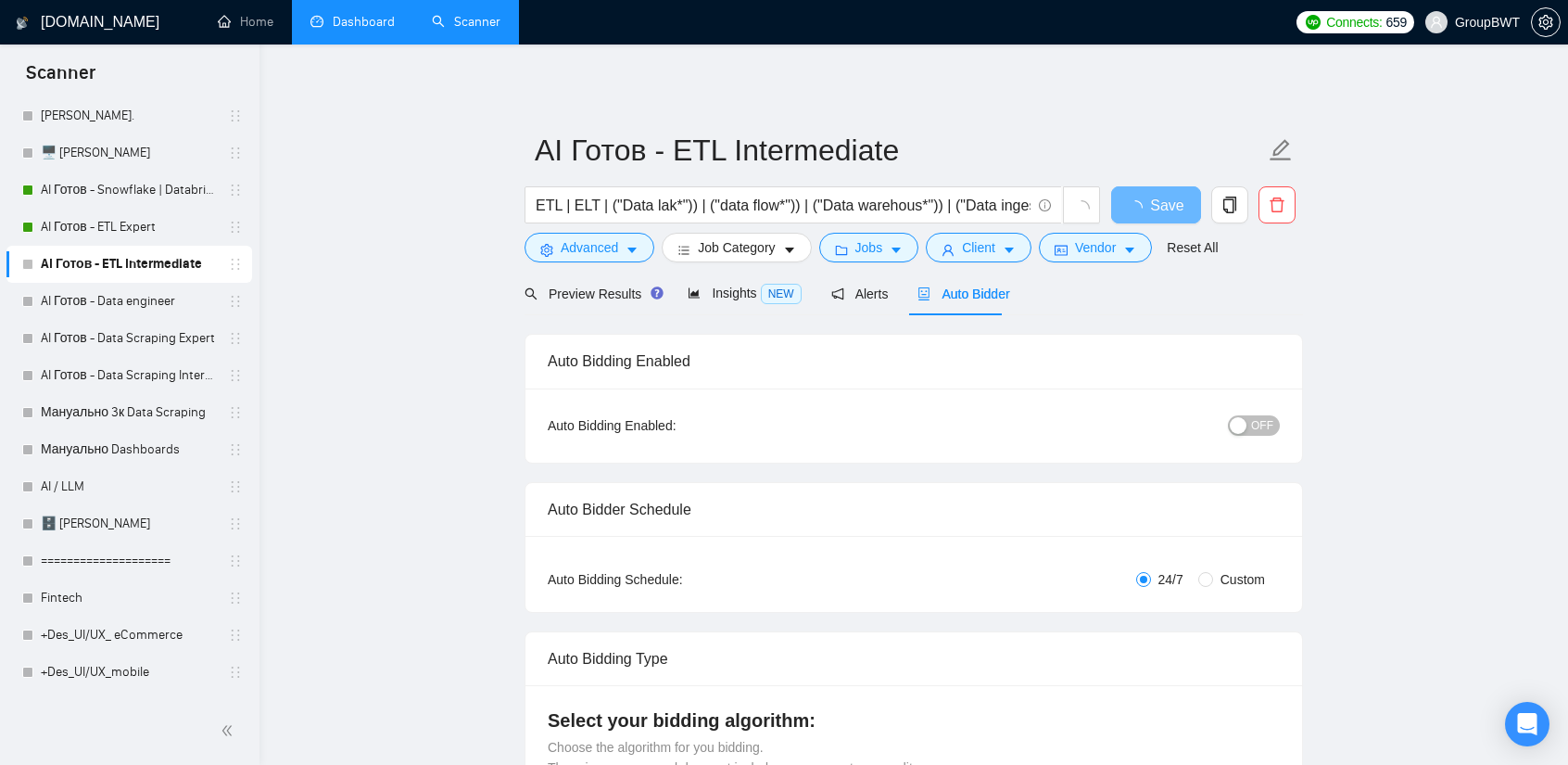
click at [1243, 405] on div "Auto Bidding Enabled: OFF" at bounding box center [914, 426] width 777 height 74
drag, startPoint x: 1246, startPoint y: 424, endPoint x: 1254, endPoint y: 432, distance: 11.3
click at [1246, 424] on div "button" at bounding box center [1237, 425] width 17 height 17
click at [1167, 194] on span "Save" at bounding box center [1155, 205] width 33 height 23
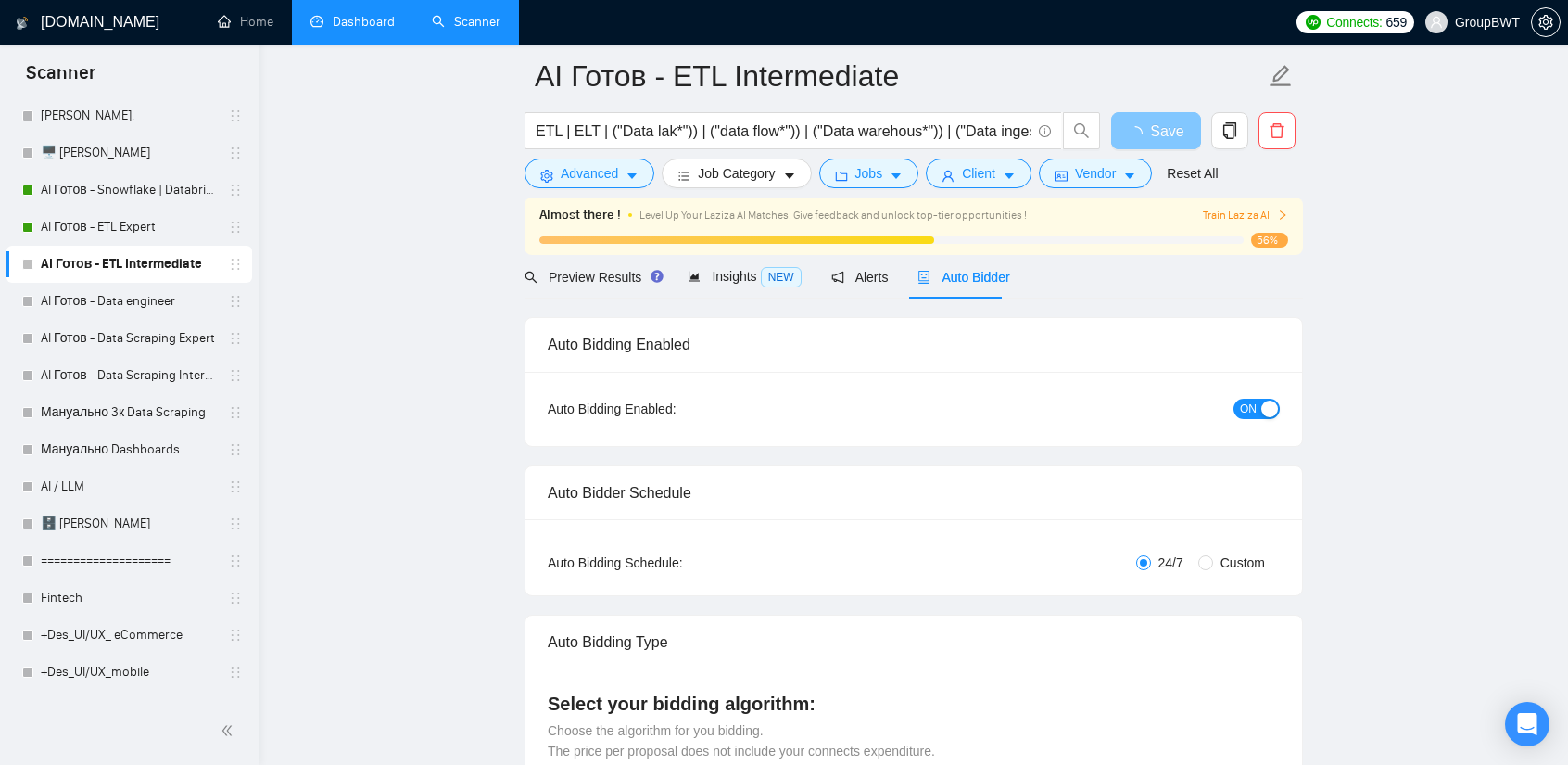
scroll to position [371, 0]
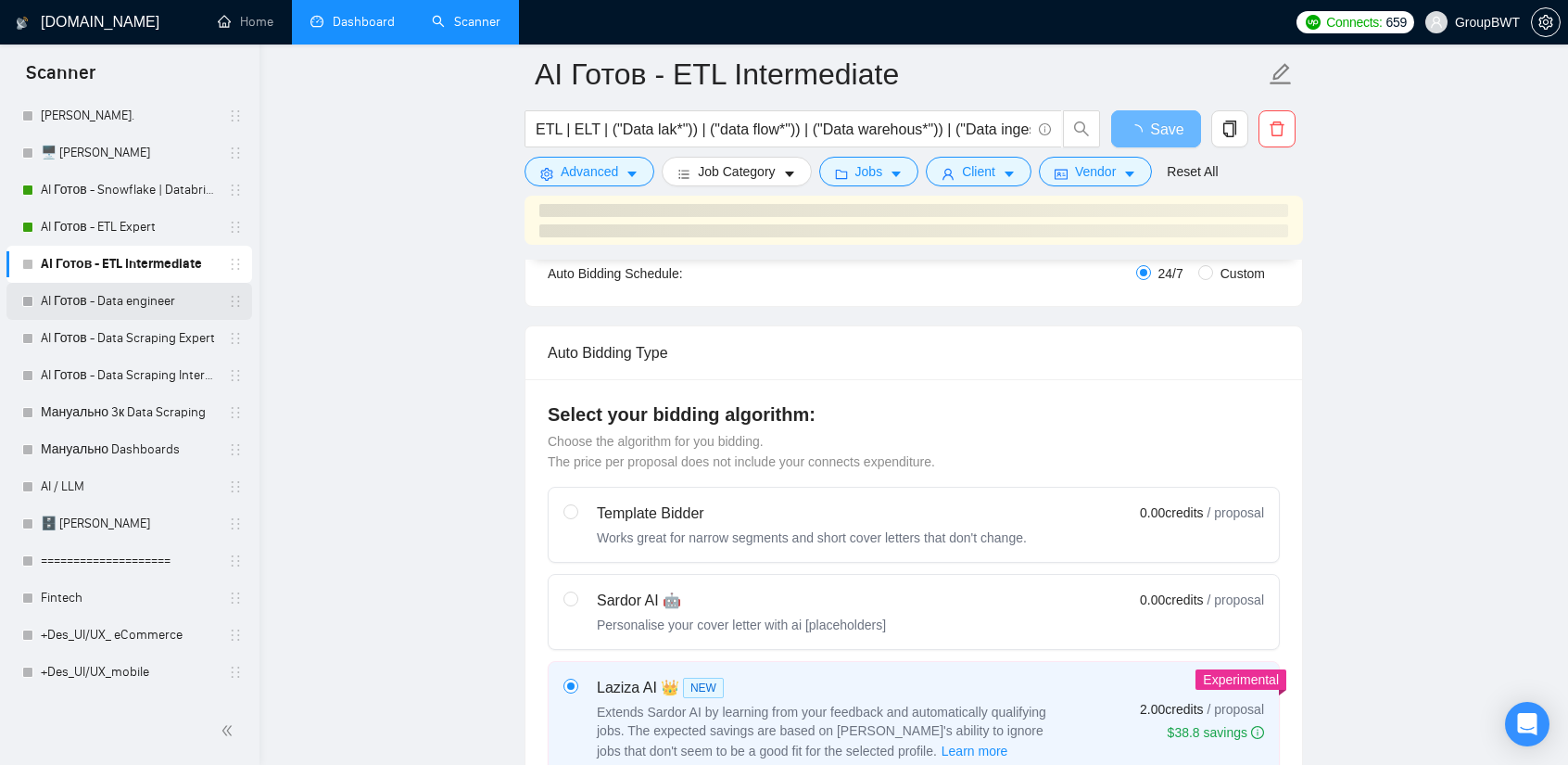
click at [127, 296] on link "AI Готов - Data engineer" at bounding box center [129, 301] width 176 height 37
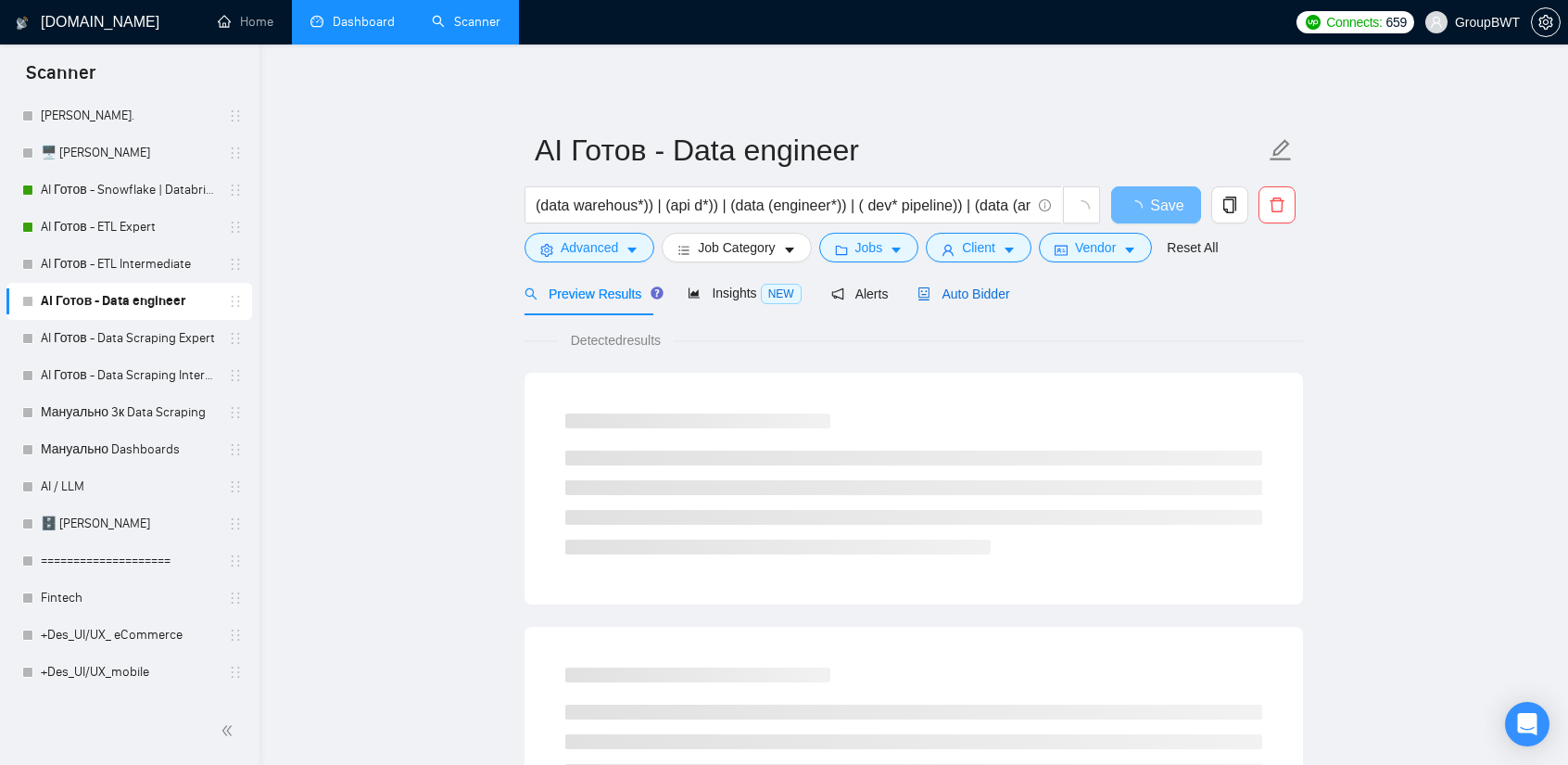
click at [965, 295] on span "Auto Bidder" at bounding box center [963, 293] width 92 height 15
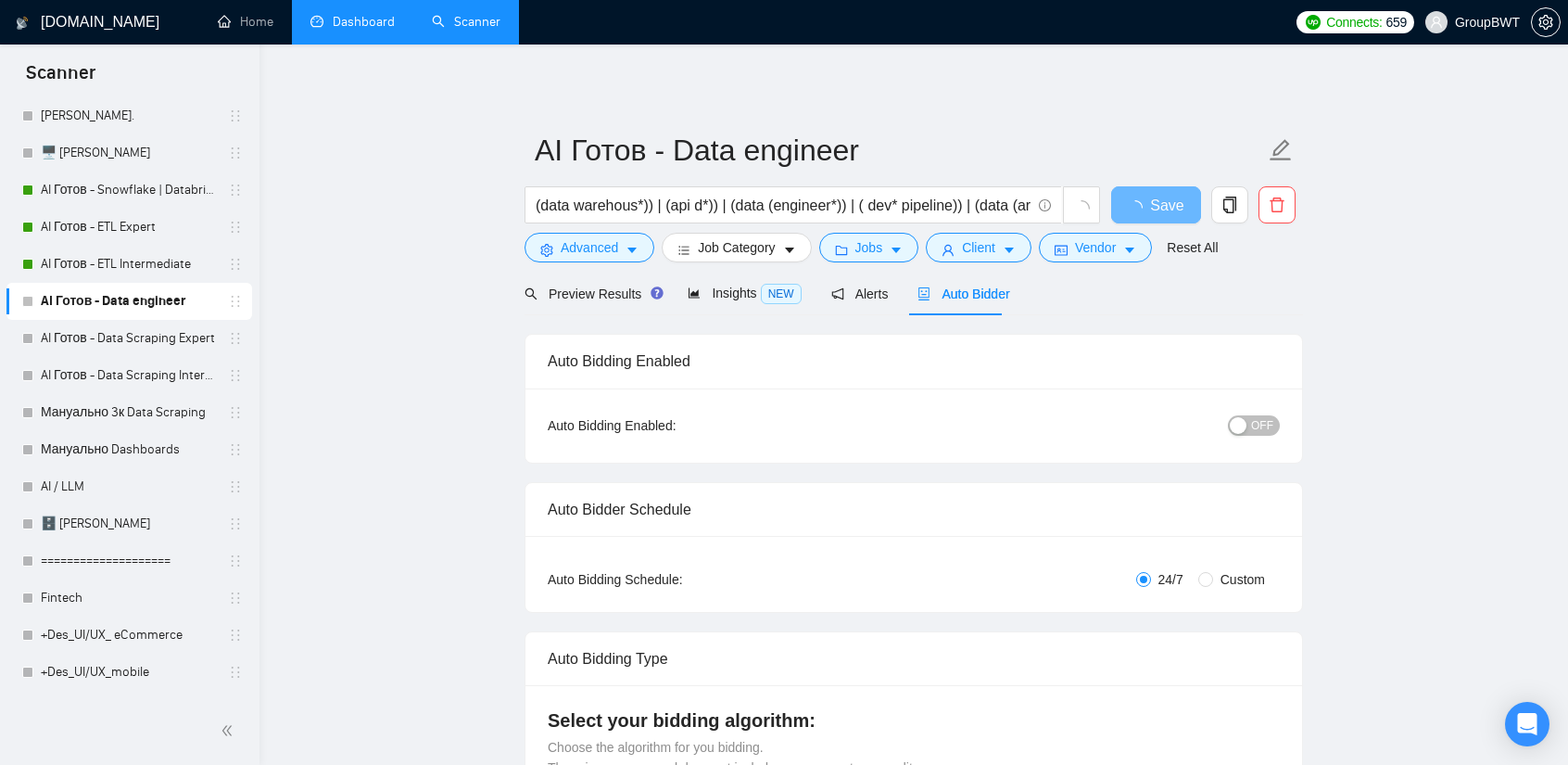
click at [1255, 428] on span "OFF" at bounding box center [1262, 425] width 22 height 21
click at [1152, 202] on span "Save" at bounding box center [1155, 205] width 33 height 23
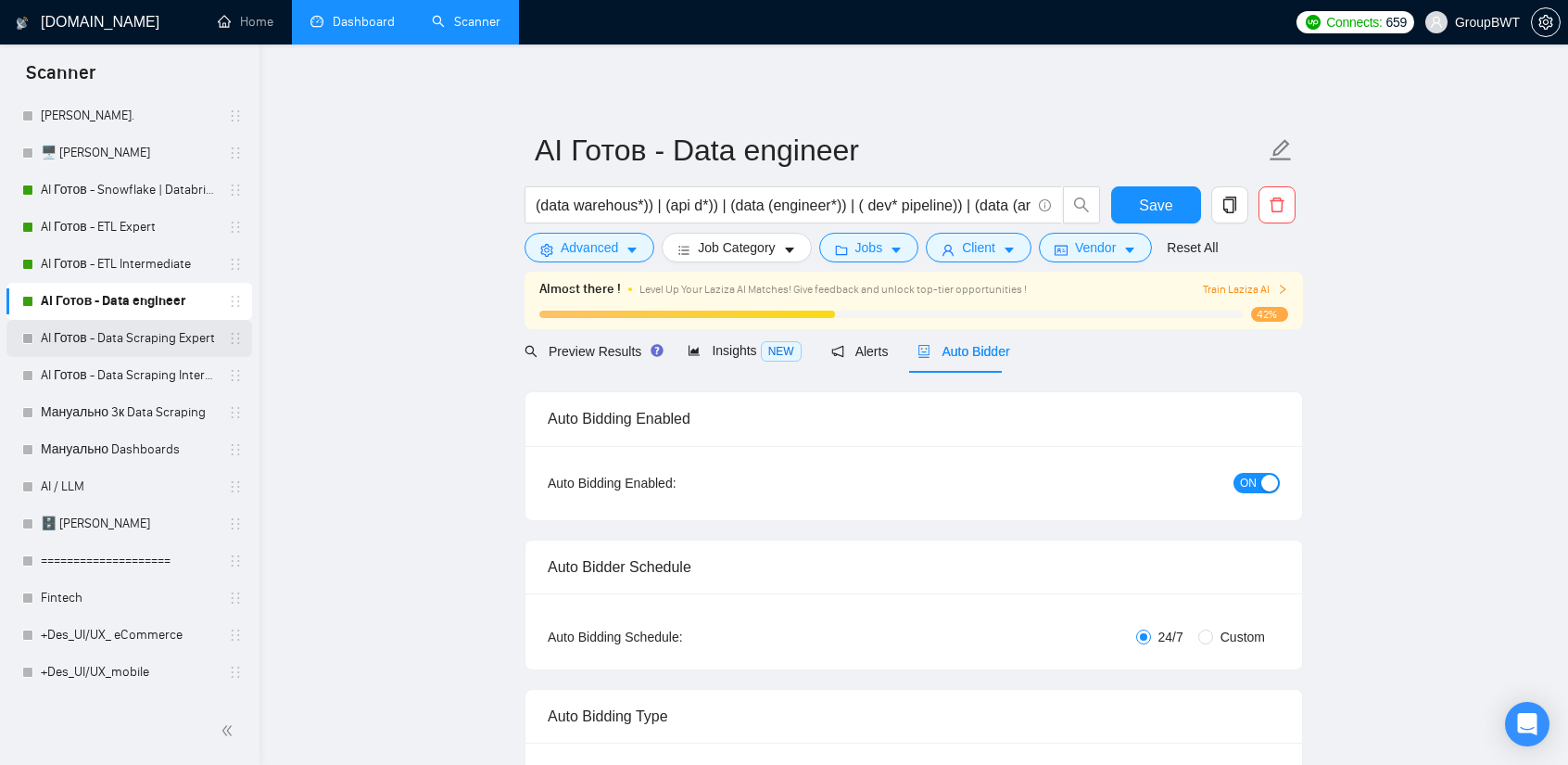
click at [128, 349] on link "AI Готов - Data Scraping Expert" at bounding box center [129, 338] width 176 height 37
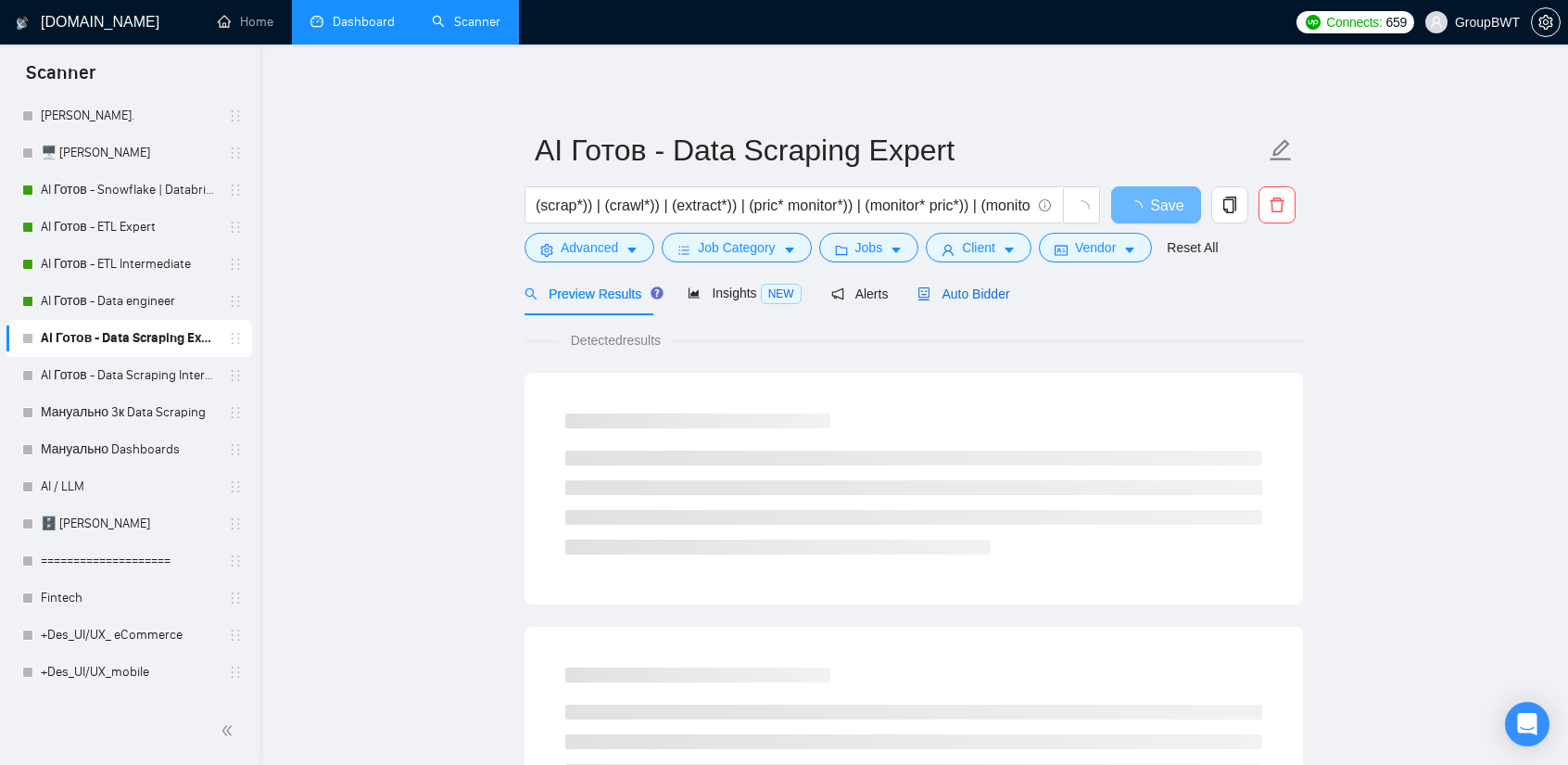
click at [925, 303] on div "Auto Bidder" at bounding box center [963, 293] width 92 height 21
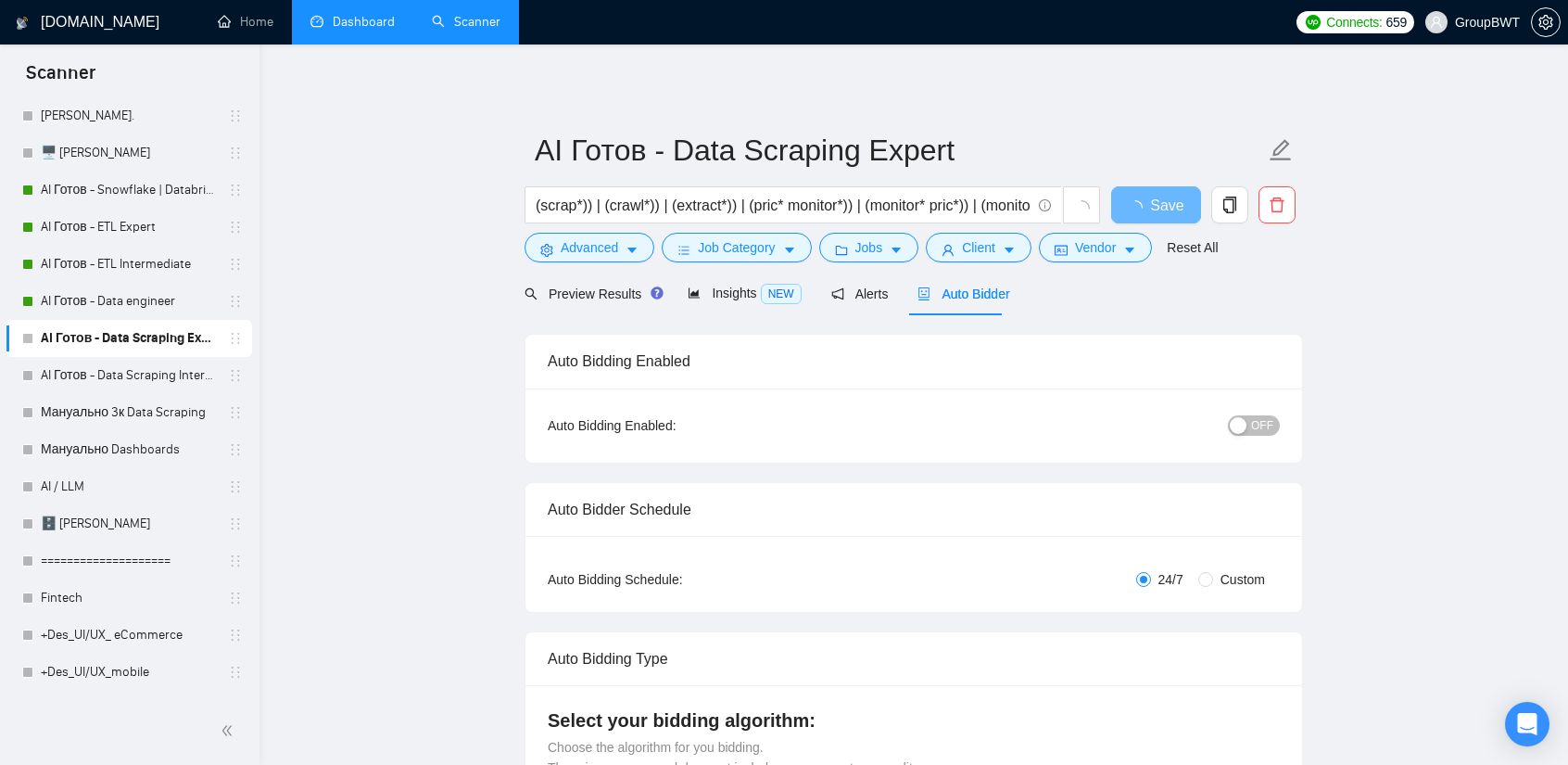
click at [1262, 431] on span "OFF" at bounding box center [1262, 425] width 22 height 21
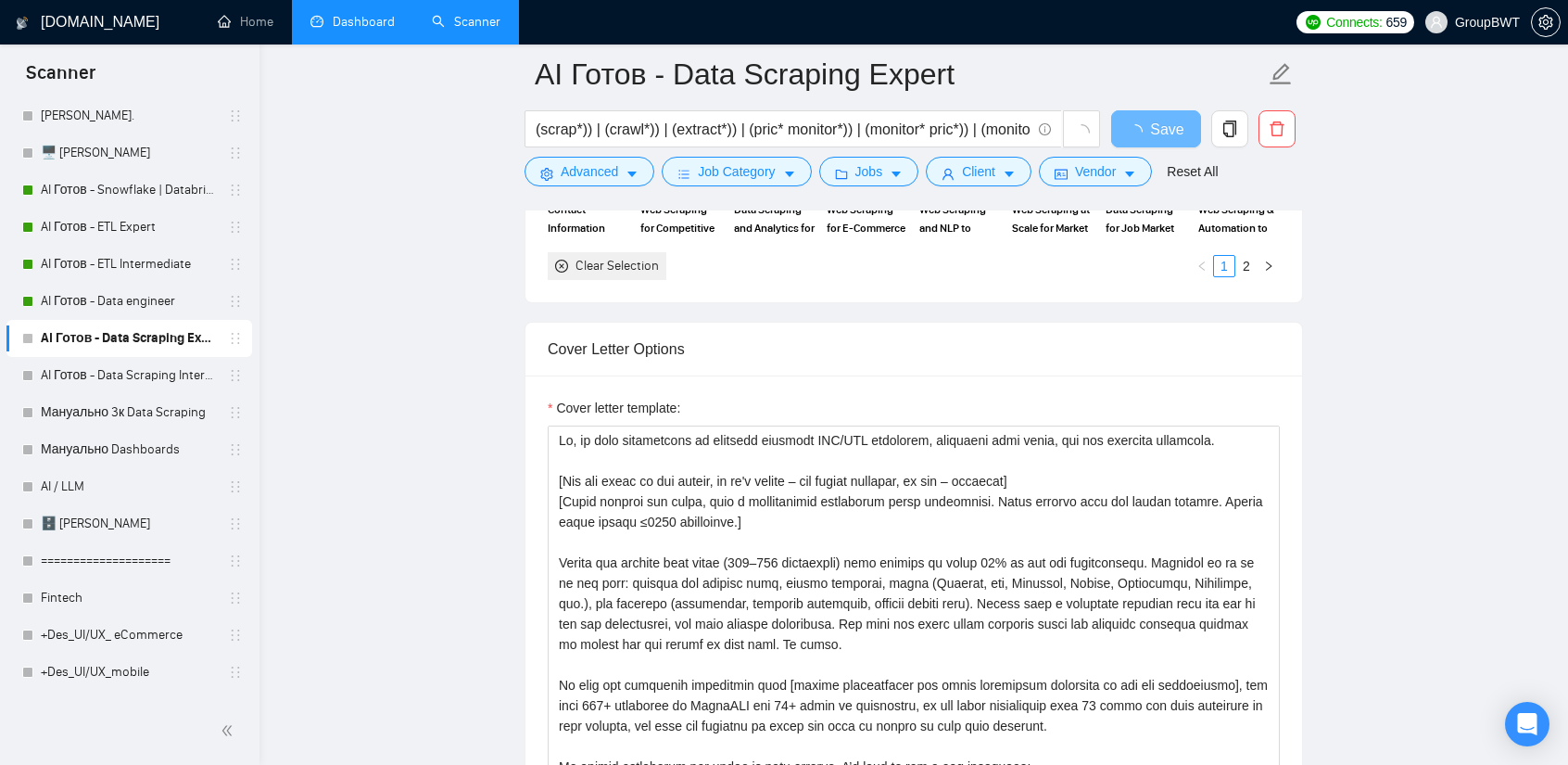
scroll to position [1947, 0]
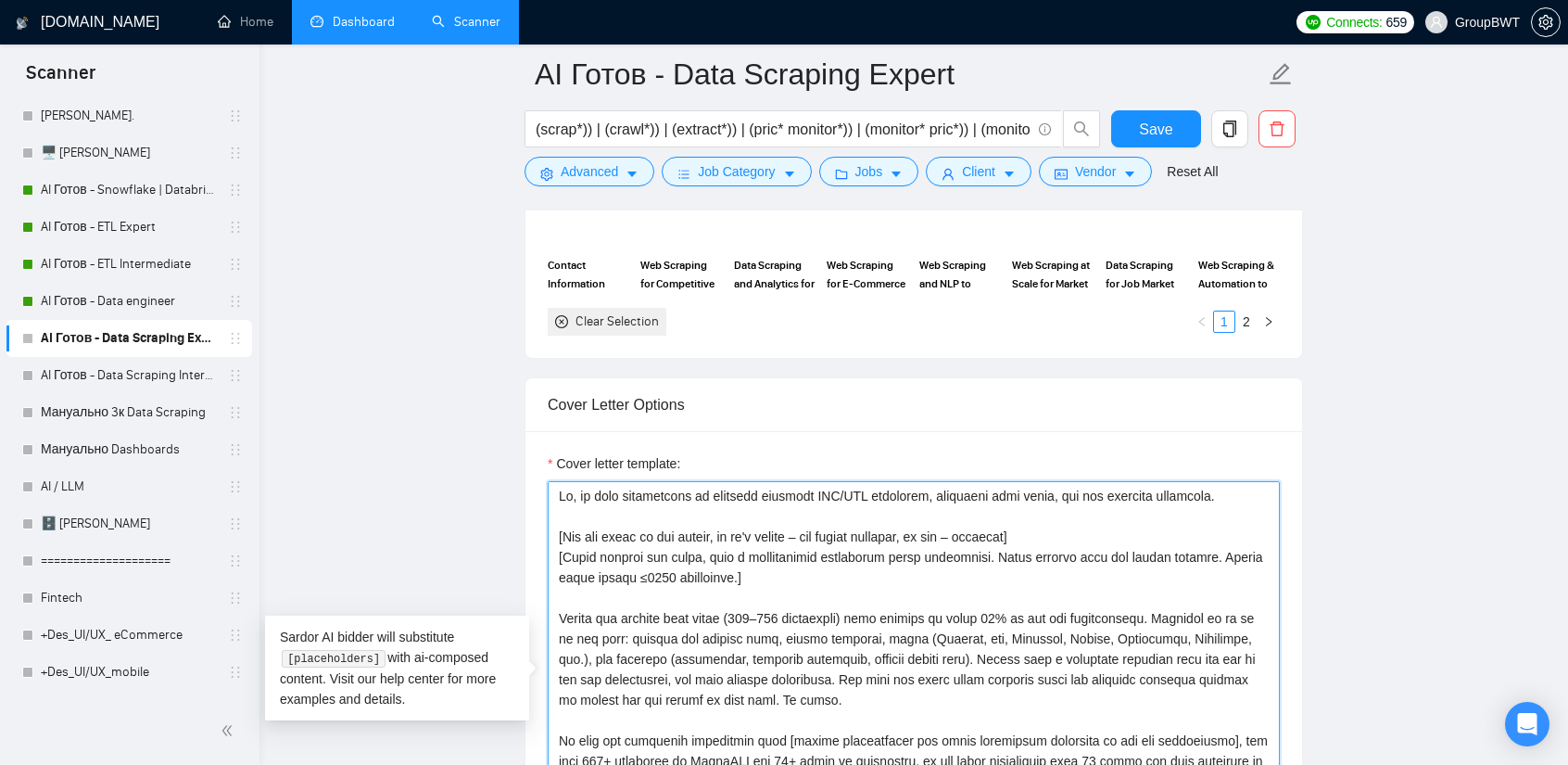
drag, startPoint x: 1199, startPoint y: 488, endPoint x: 1044, endPoint y: 485, distance: 155.0
click at [1044, 485] on textarea "Cover letter template:" at bounding box center [914, 690] width 733 height 417
click at [1007, 487] on textarea "Cover letter template:" at bounding box center [914, 690] width 733 height 417
drag, startPoint x: 1043, startPoint y: 492, endPoint x: 908, endPoint y: 484, distance: 135.2
click at [908, 484] on textarea "Cover letter template:" at bounding box center [914, 690] width 733 height 417
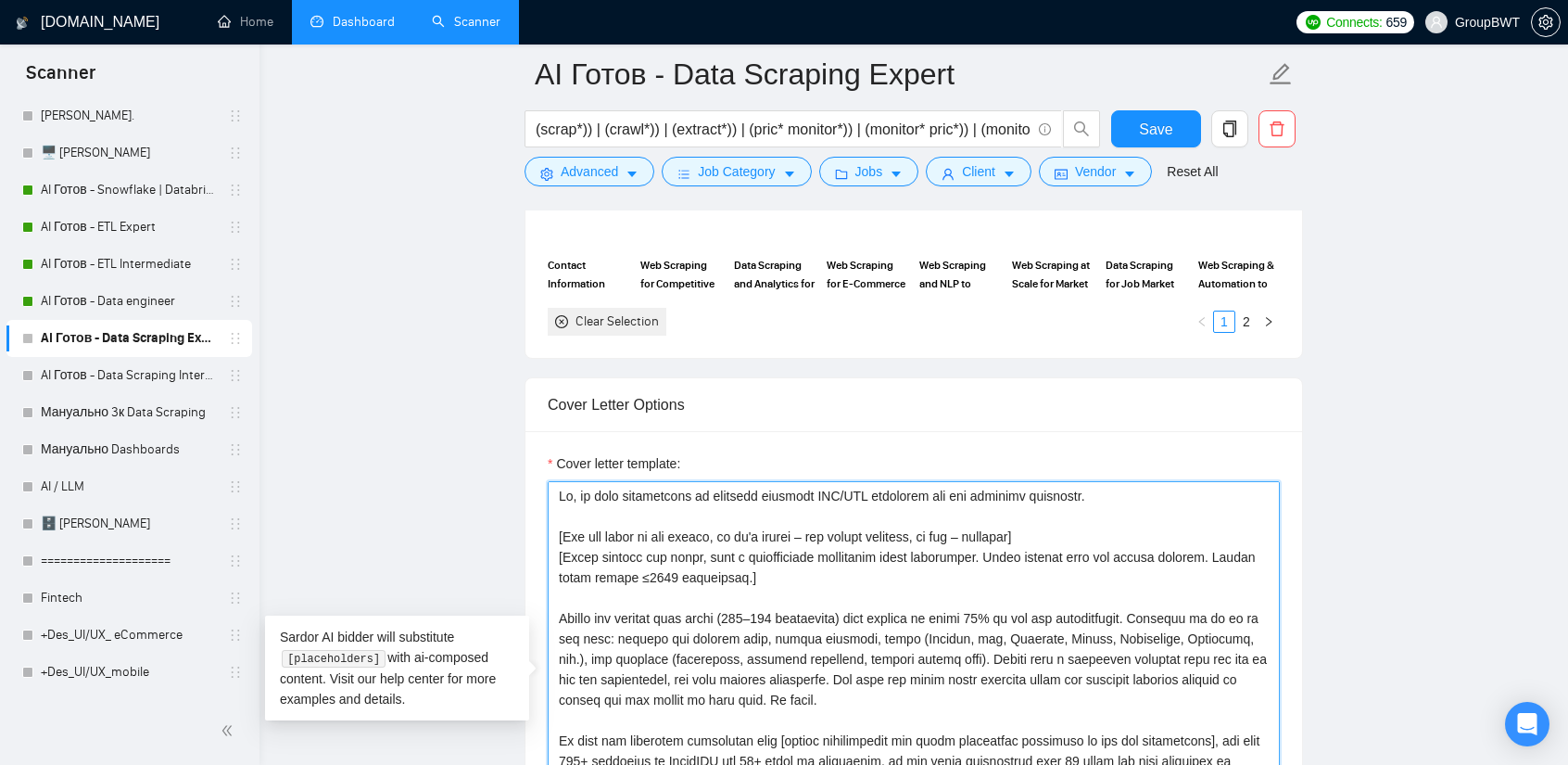
click at [1097, 492] on textarea "Cover letter template:" at bounding box center [914, 690] width 733 height 417
click at [1088, 491] on textarea "Cover letter template:" at bounding box center [914, 690] width 733 height 417
click at [1088, 490] on textarea "Cover letter template:" at bounding box center [914, 690] width 733 height 417
type textarea "Lo, ip dolo sitametcons ad elitsedd eiusmodt INC/UTL etdolorem ali eni adminimv…"
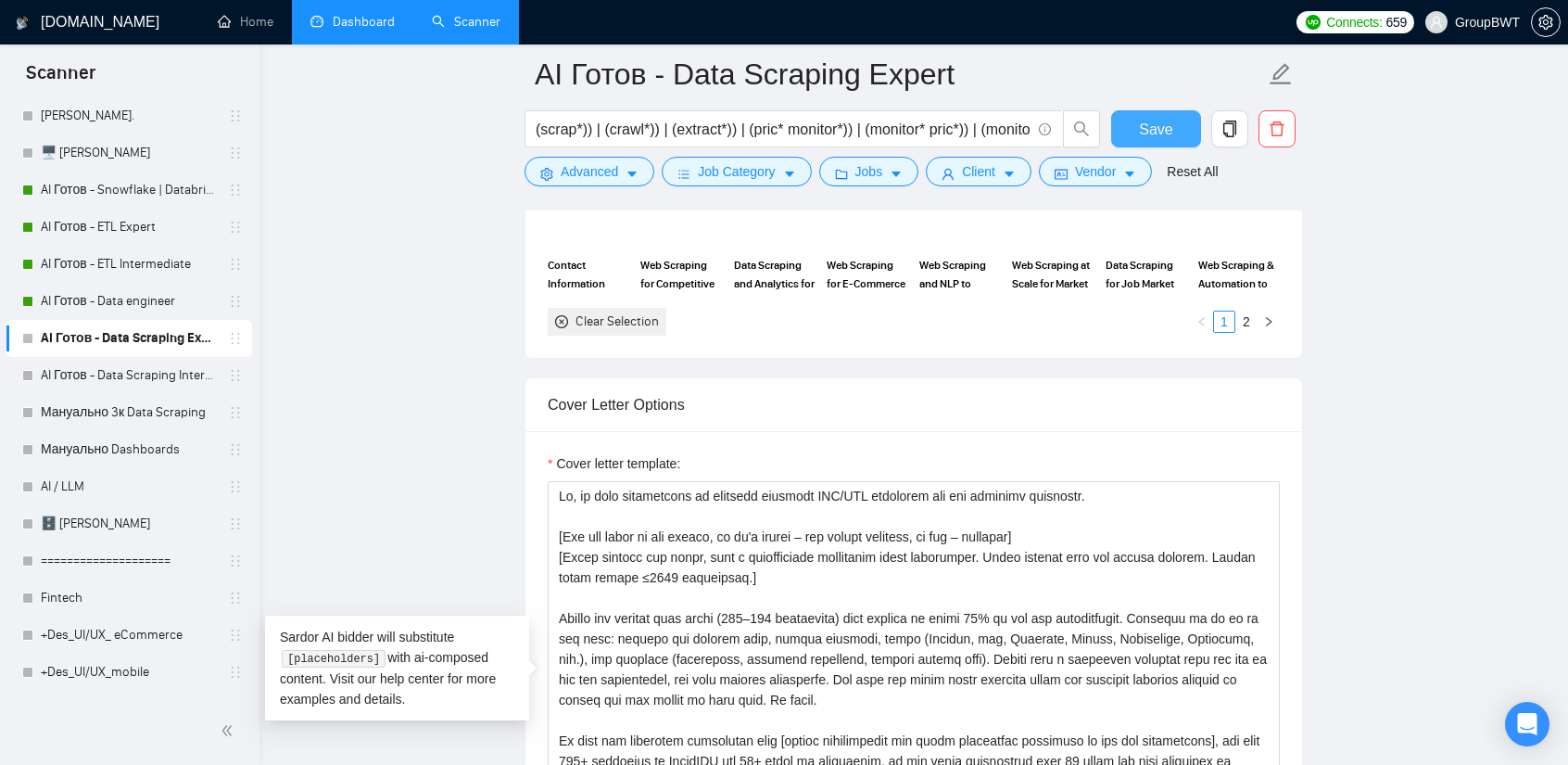
click at [1158, 127] on span "Save" at bounding box center [1155, 129] width 33 height 23
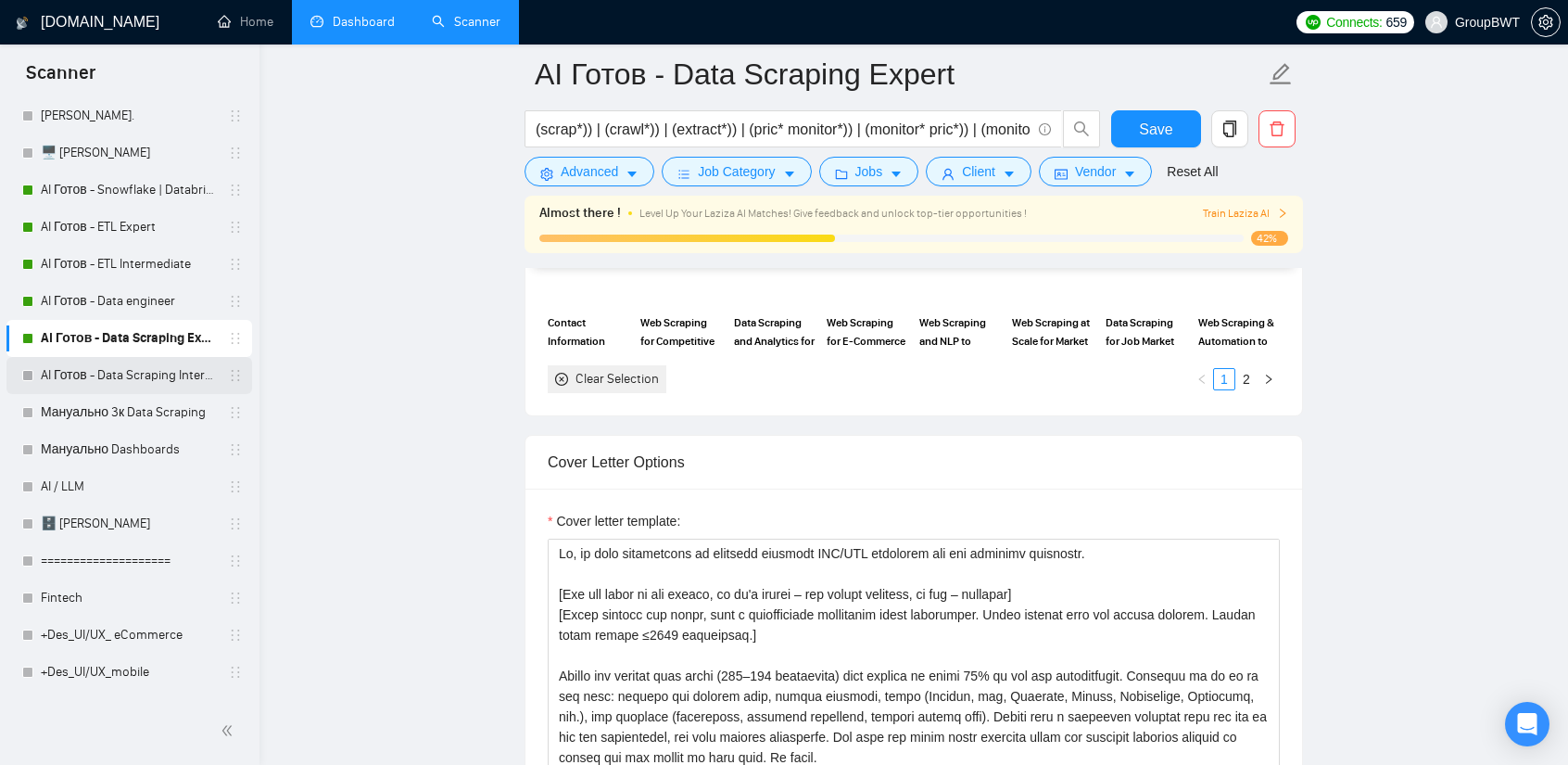
click at [138, 370] on link "AI Готов - Data Scraping Intermediate" at bounding box center [129, 376] width 176 height 37
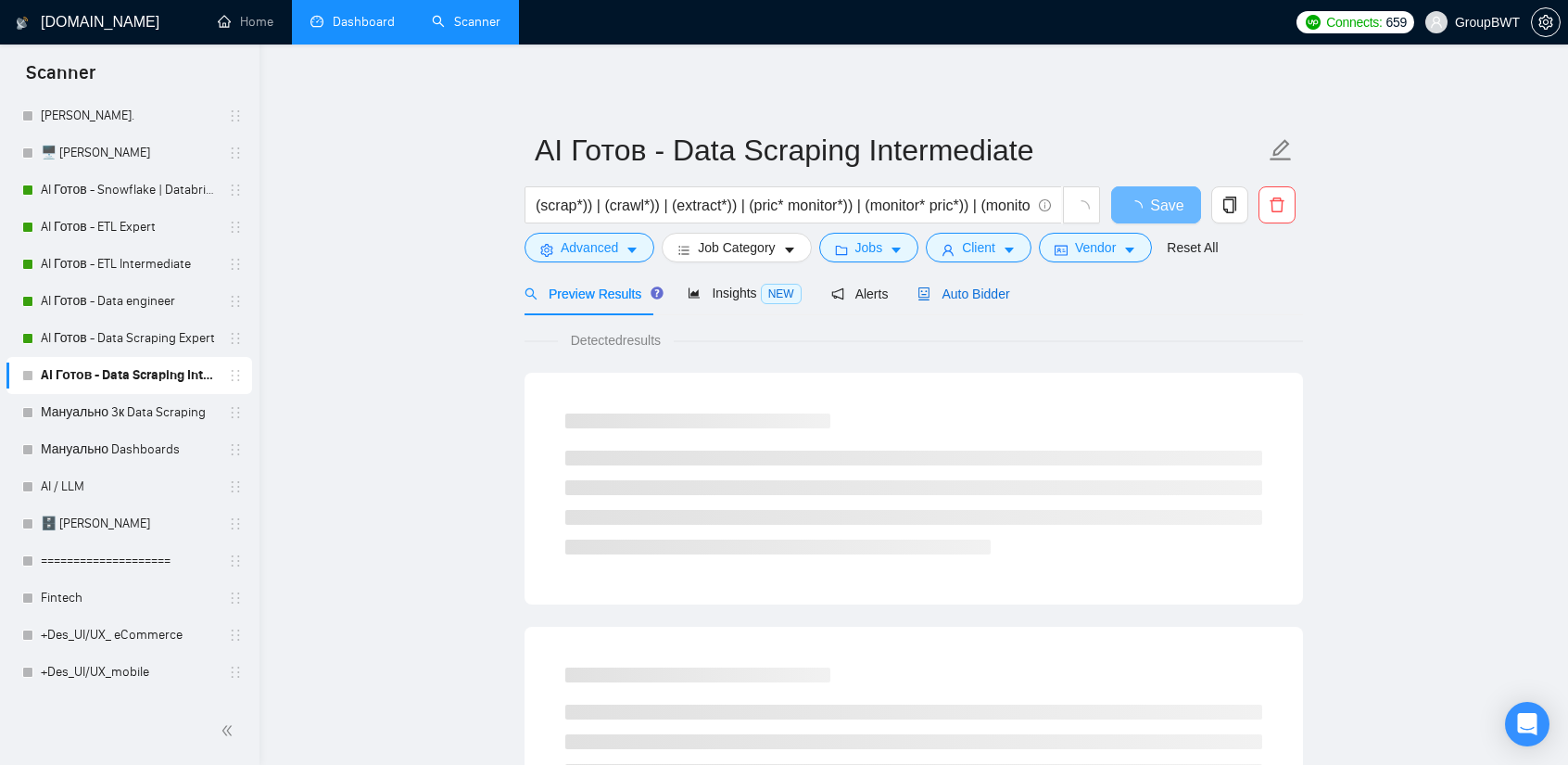
click at [981, 289] on span "Auto Bidder" at bounding box center [963, 293] width 92 height 15
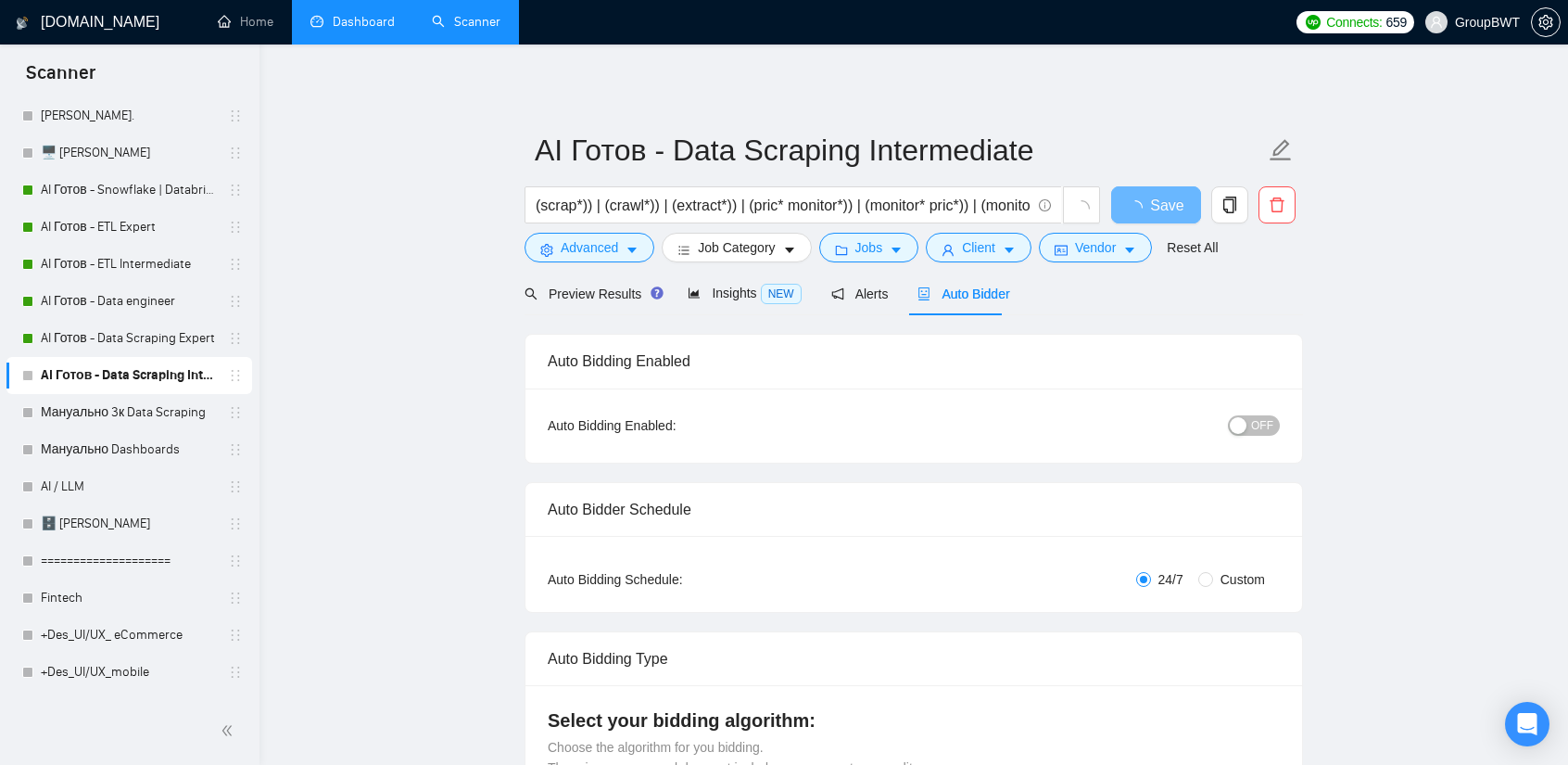
click at [1258, 420] on span "OFF" at bounding box center [1262, 425] width 22 height 21
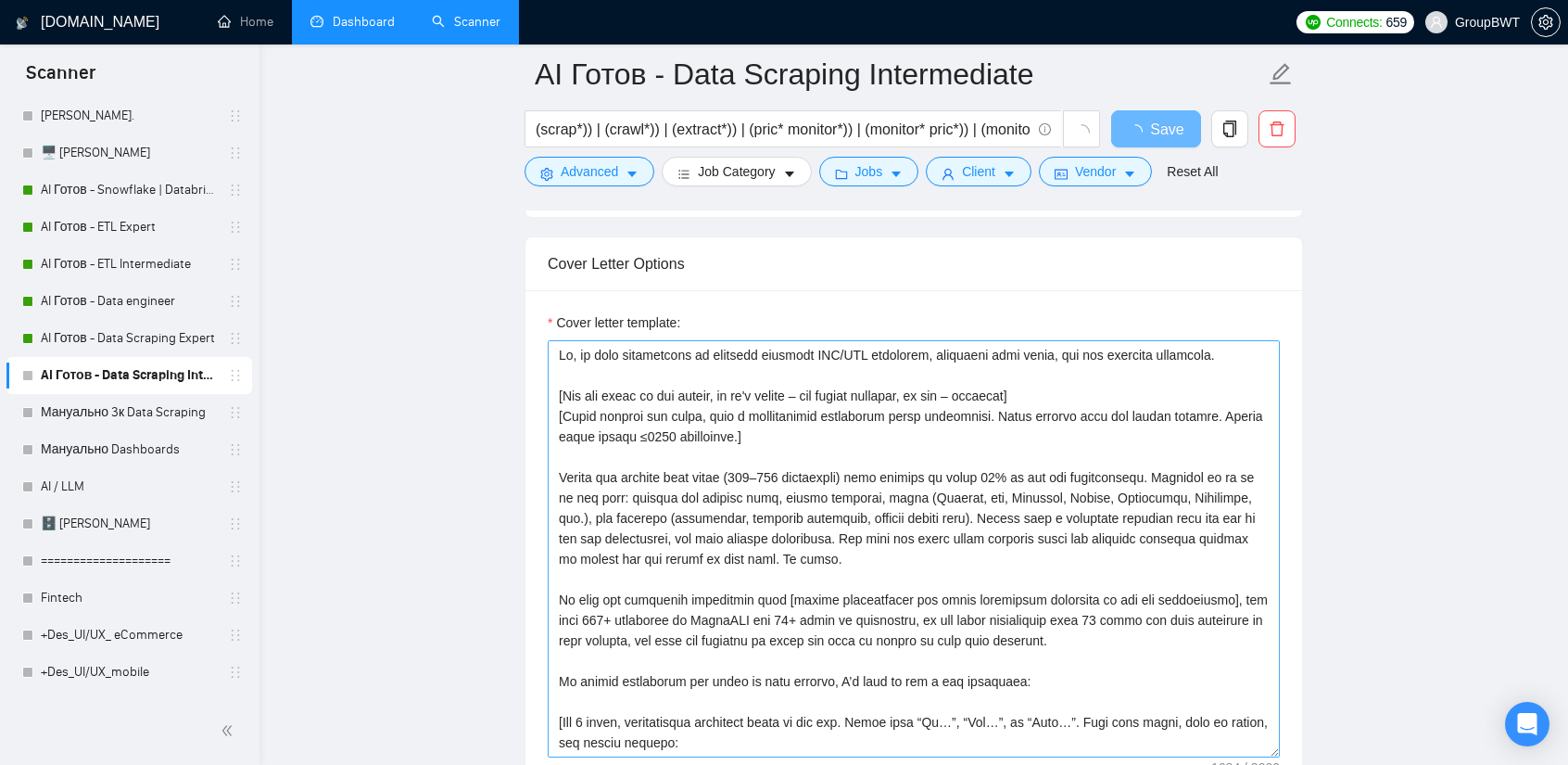
scroll to position [2039, 0]
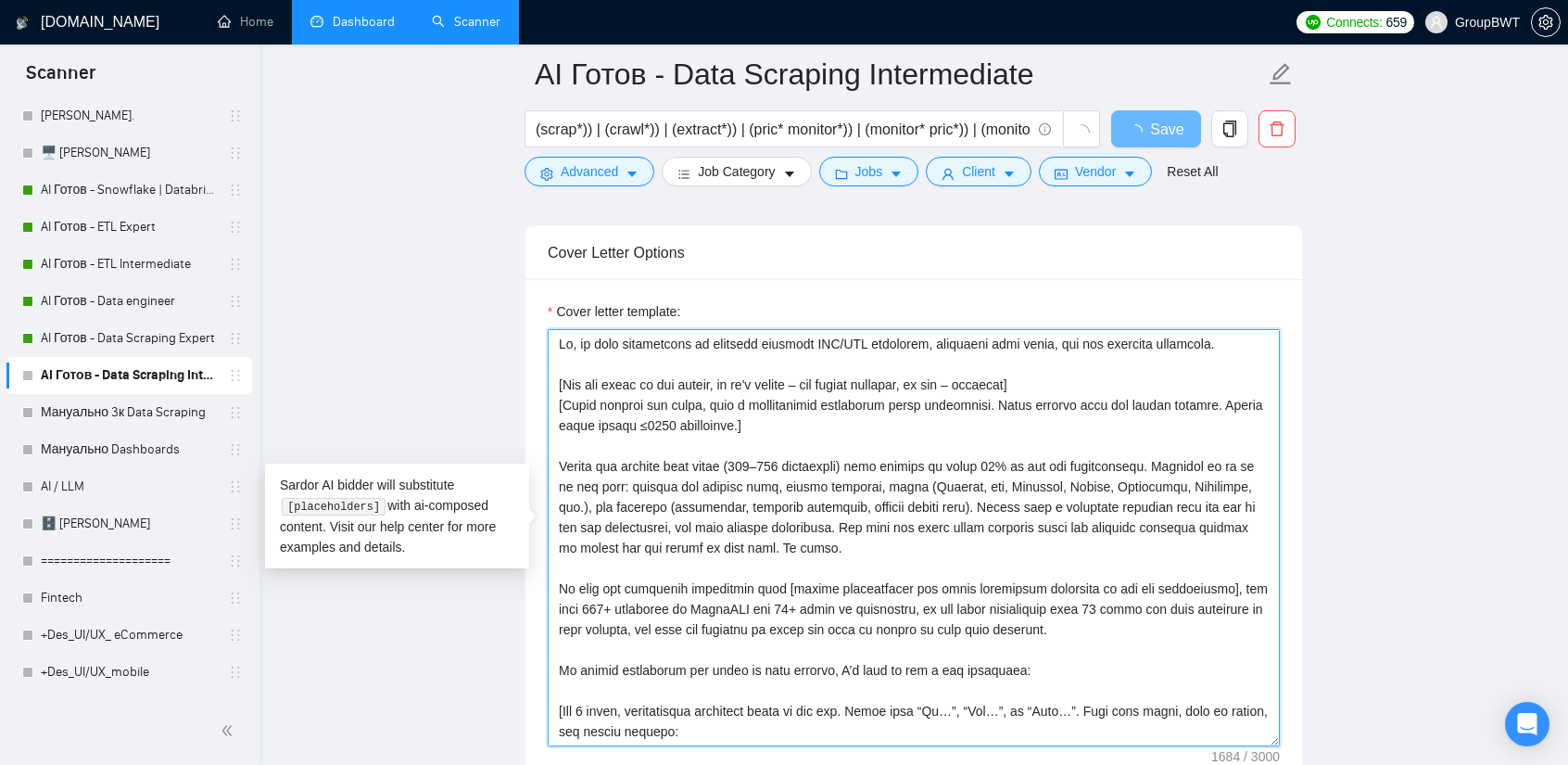
drag, startPoint x: 1216, startPoint y: 336, endPoint x: 906, endPoint y: 336, distance: 310.0
click at [906, 336] on textarea "Cover letter template:" at bounding box center [914, 537] width 733 height 417
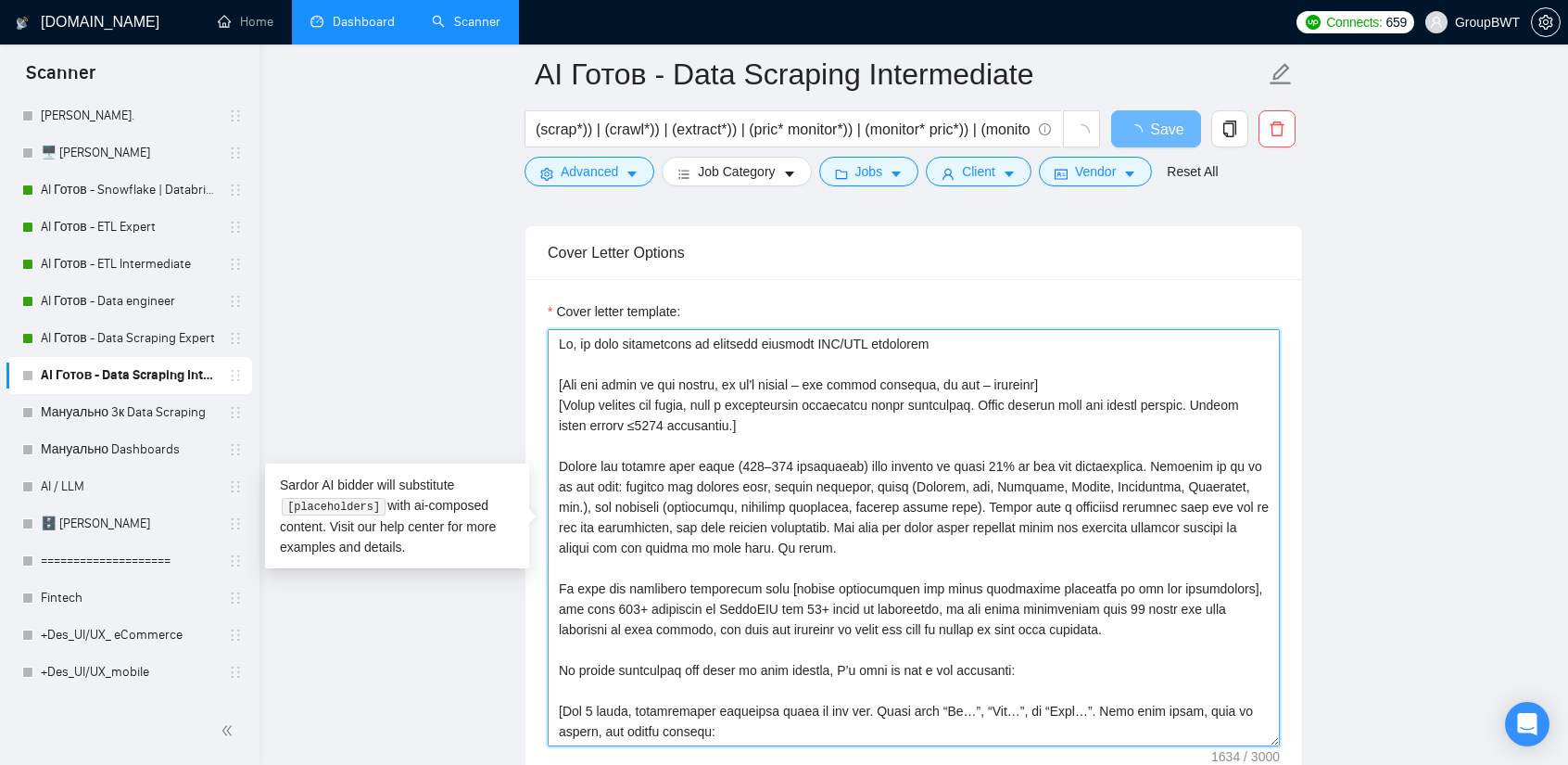
paste textarea "Hi, my team specializes in building scalable ETL/ELT pipelines and web scraping…"
type textarea "Lo, ip dolo sitametcons ad elitsedd eiusmodt INC/UTL etdolorem Al, en admi veni…"
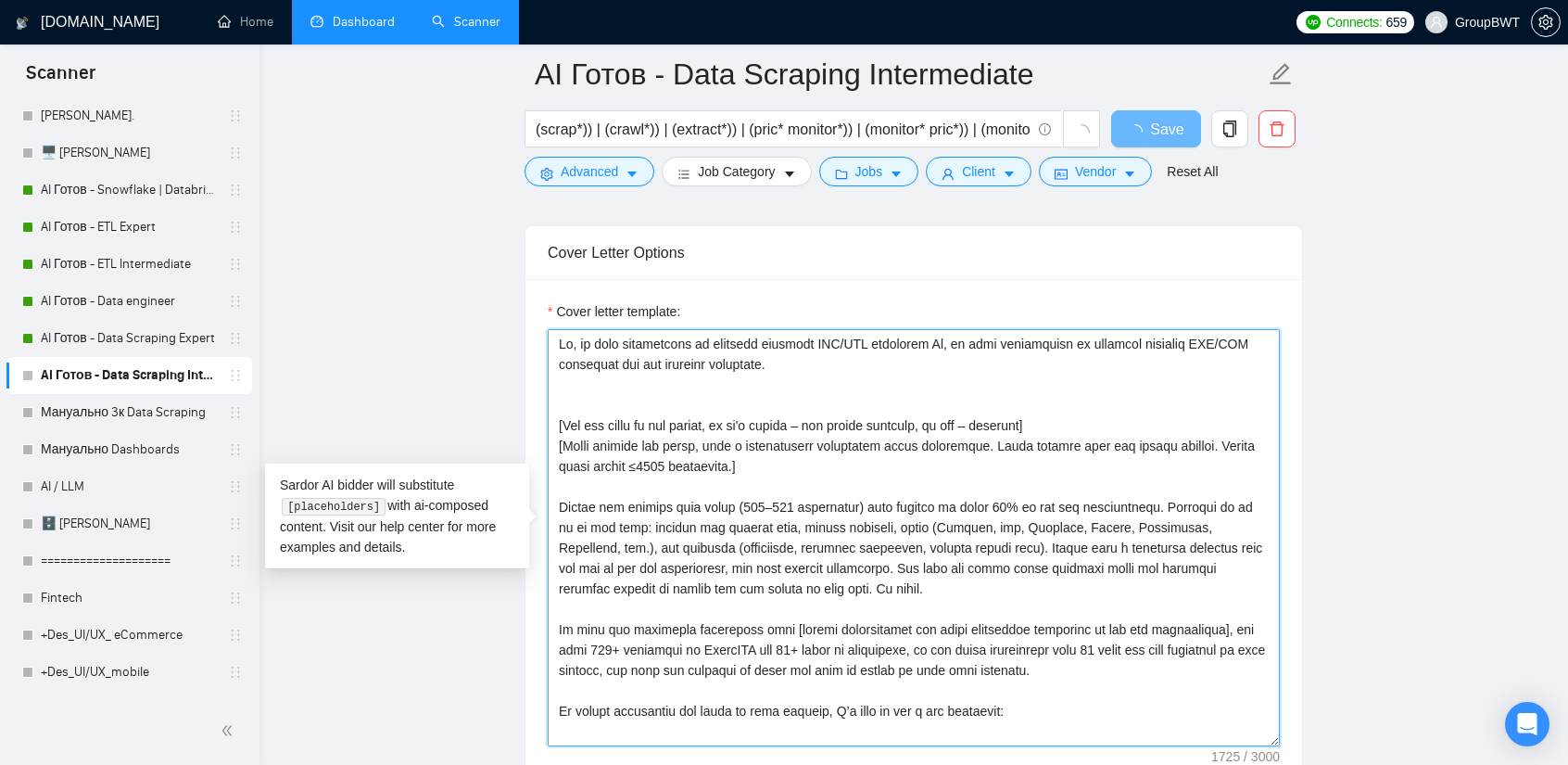
type textarea "Lo, ip dolo sitametcons ad elitsedd eiusmodt INC/UTL etdolorem [Ali eni admin v…"
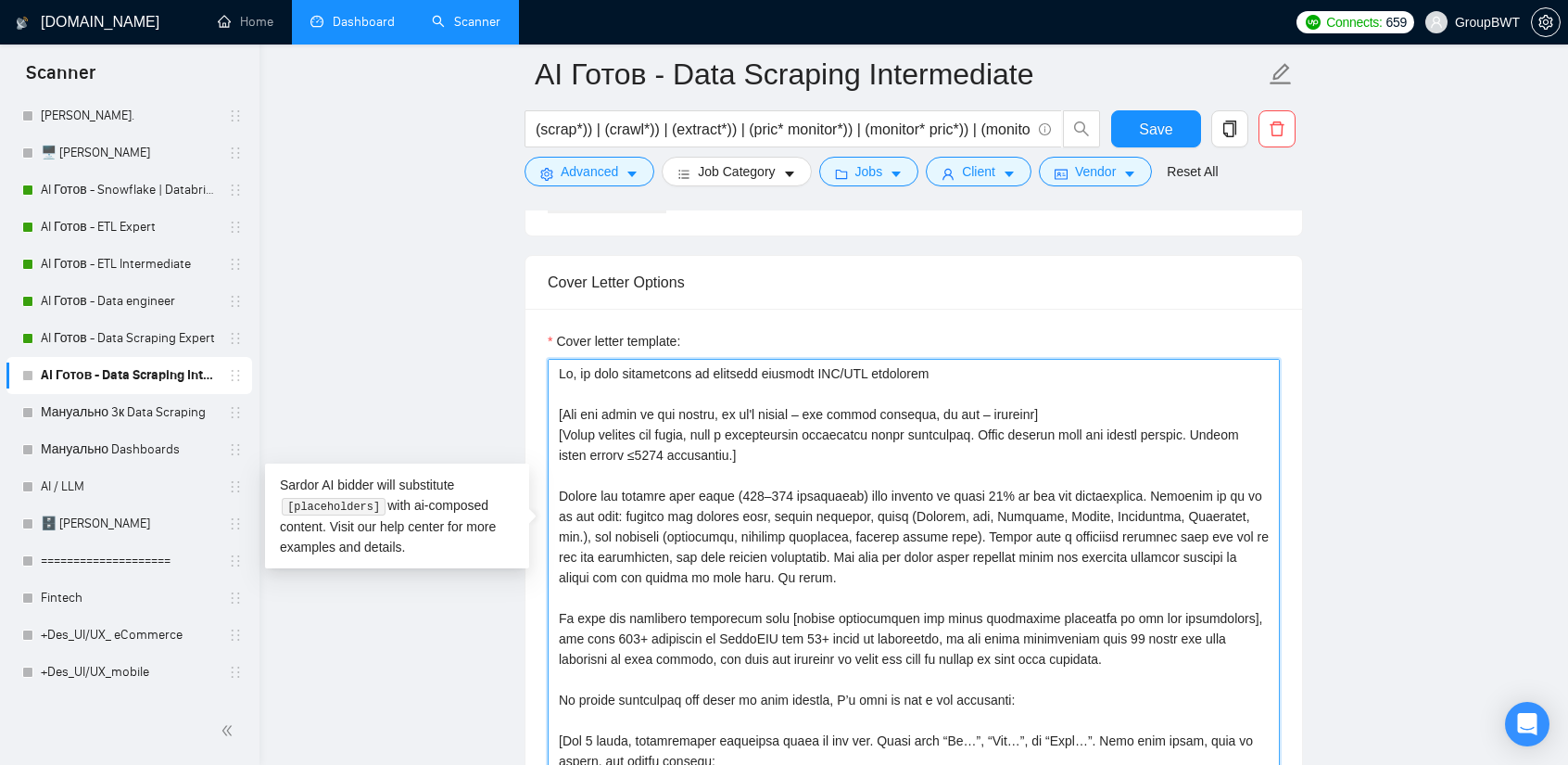
click at [897, 372] on textarea "Cover letter template:" at bounding box center [914, 567] width 733 height 417
paste textarea "and web scraping solutions."
click at [1145, 368] on textarea "Cover letter template:" at bounding box center [914, 567] width 733 height 417
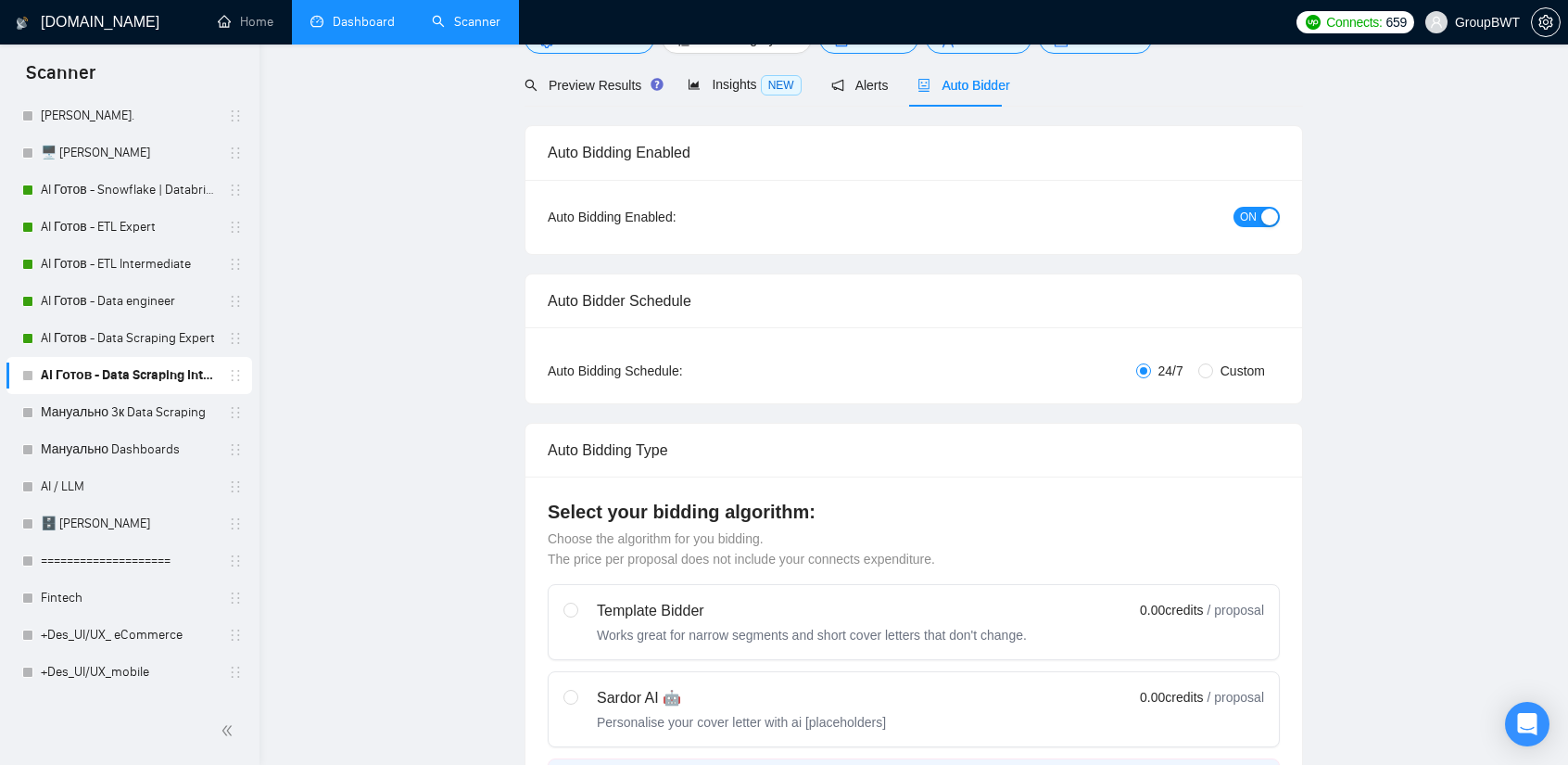
scroll to position [0, 0]
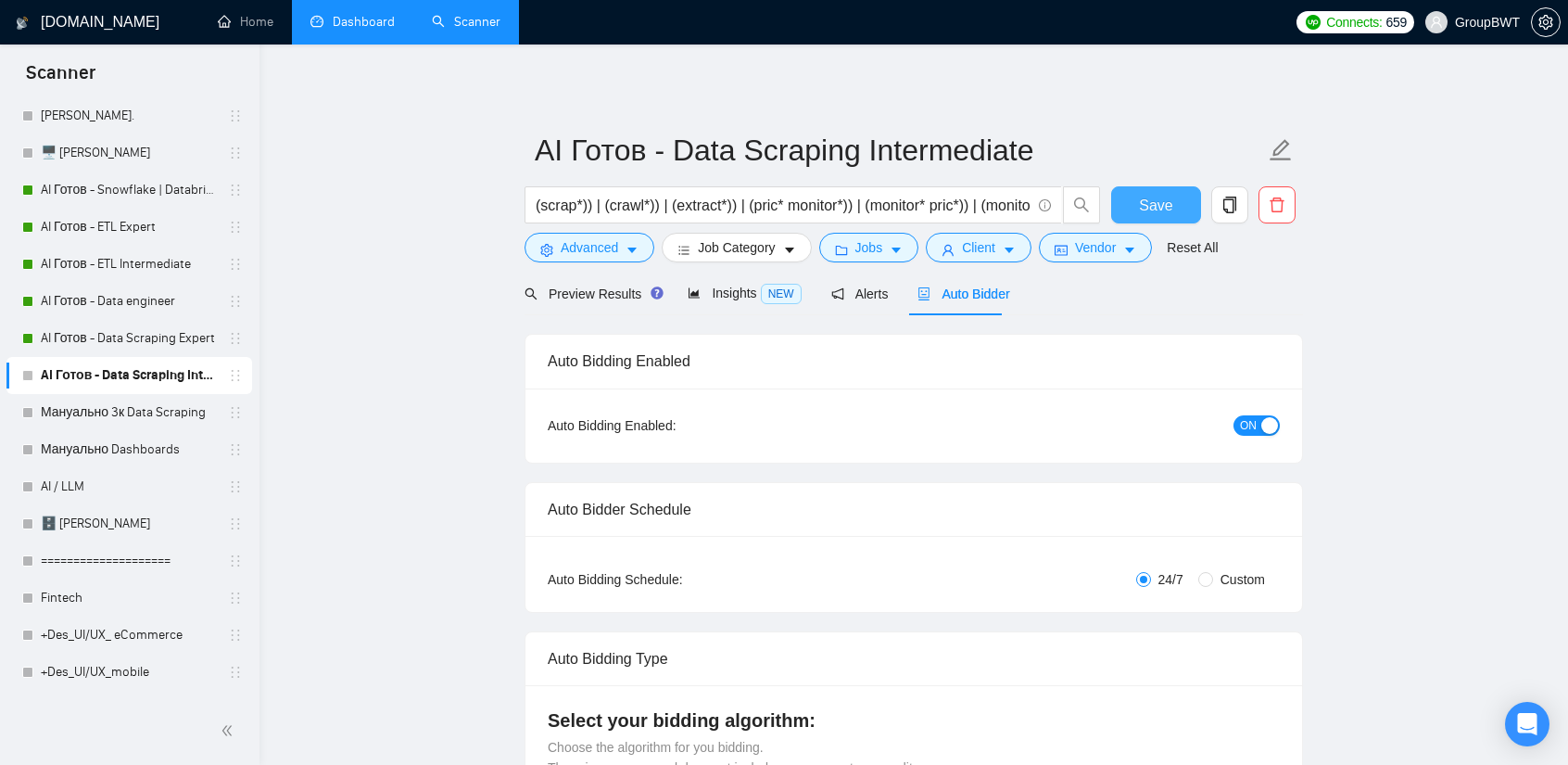
type textarea "Lo, ip dolo sitametcons ad elitsedd eiusmodt INC/UTL etdolorem ali eni adminimv…"
click at [1169, 211] on span "Save" at bounding box center [1155, 205] width 33 height 23
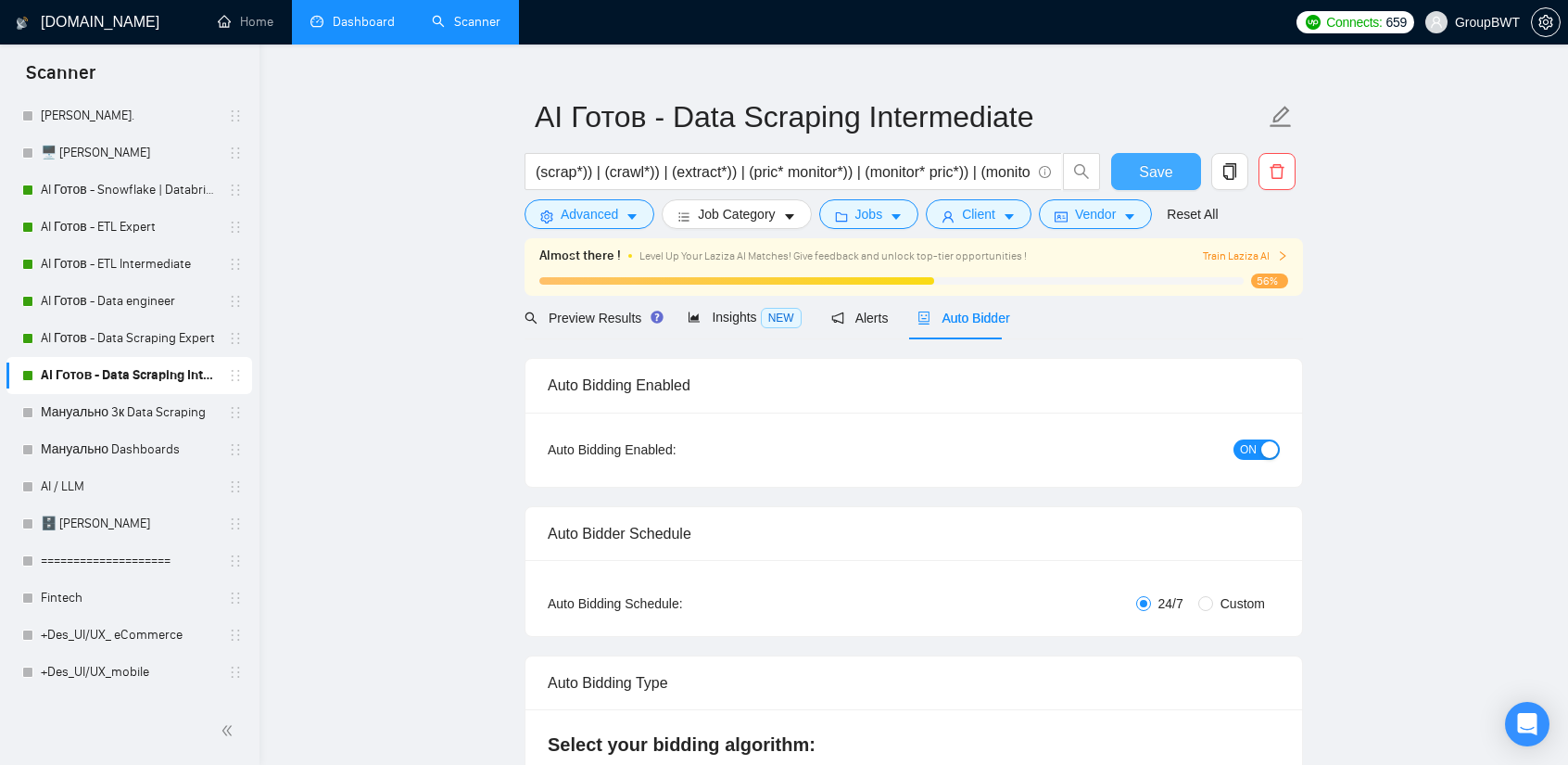
scroll to position [93, 0]
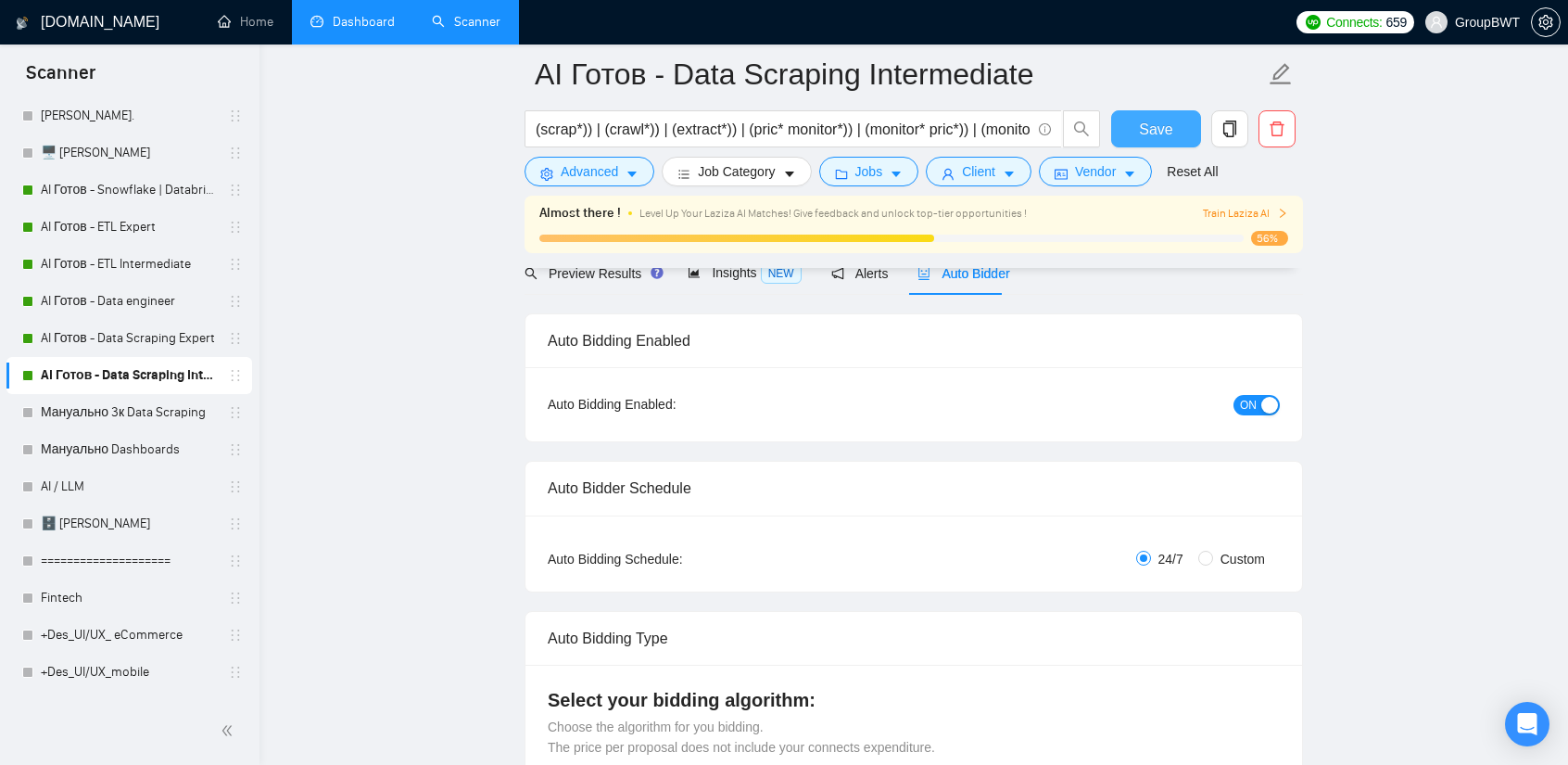
click at [1169, 132] on span "Save" at bounding box center [1155, 129] width 33 height 23
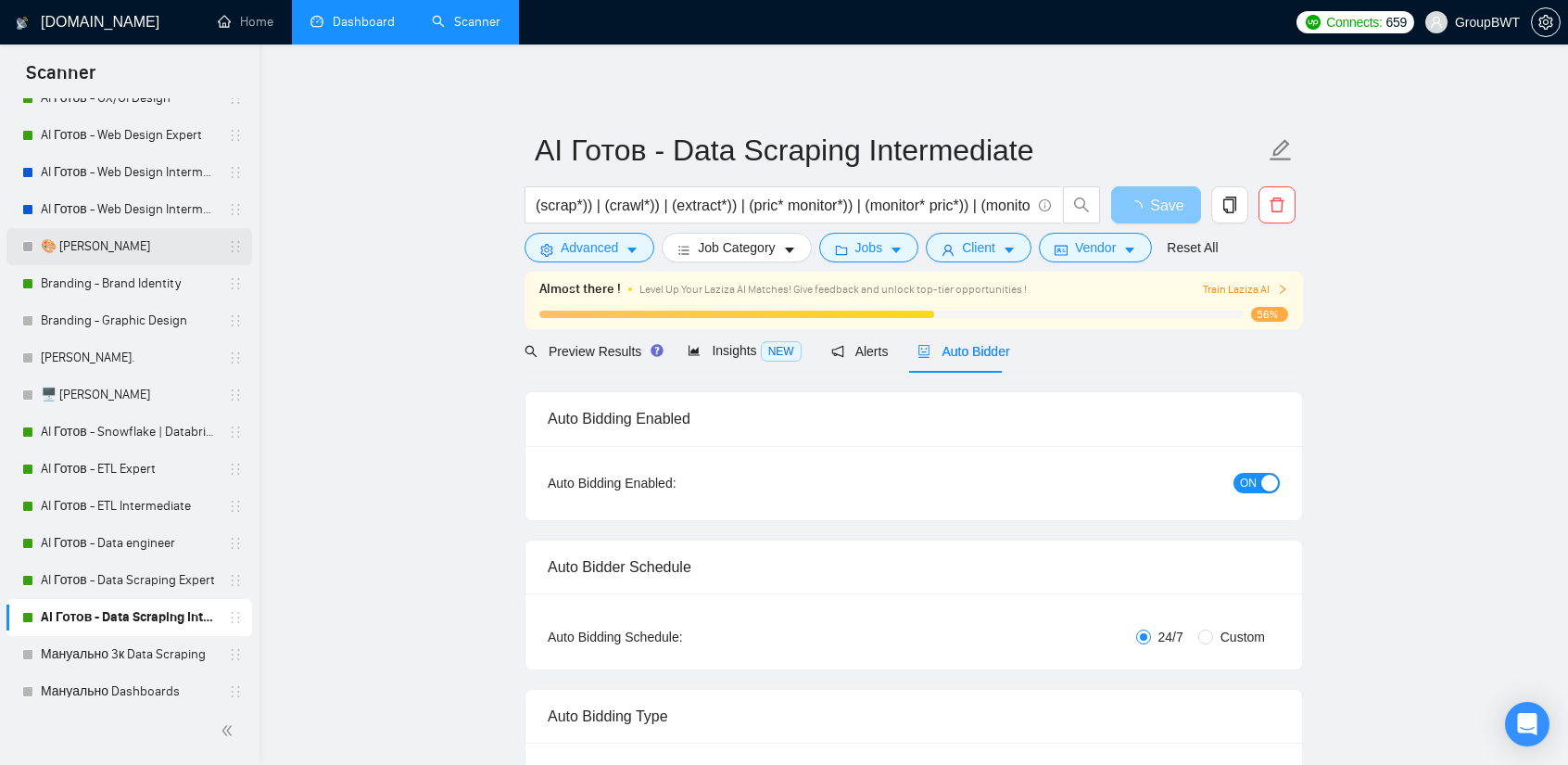
scroll to position [371, 0]
